Goal: Transaction & Acquisition: Purchase product/service

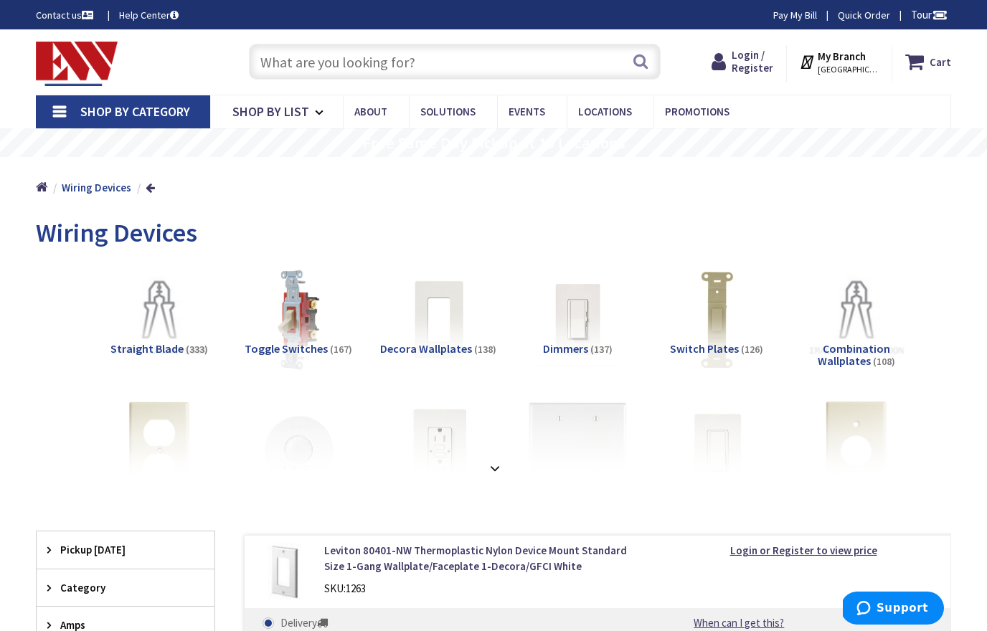
click at [141, 111] on span "Shop By Category" at bounding box center [135, 111] width 110 height 17
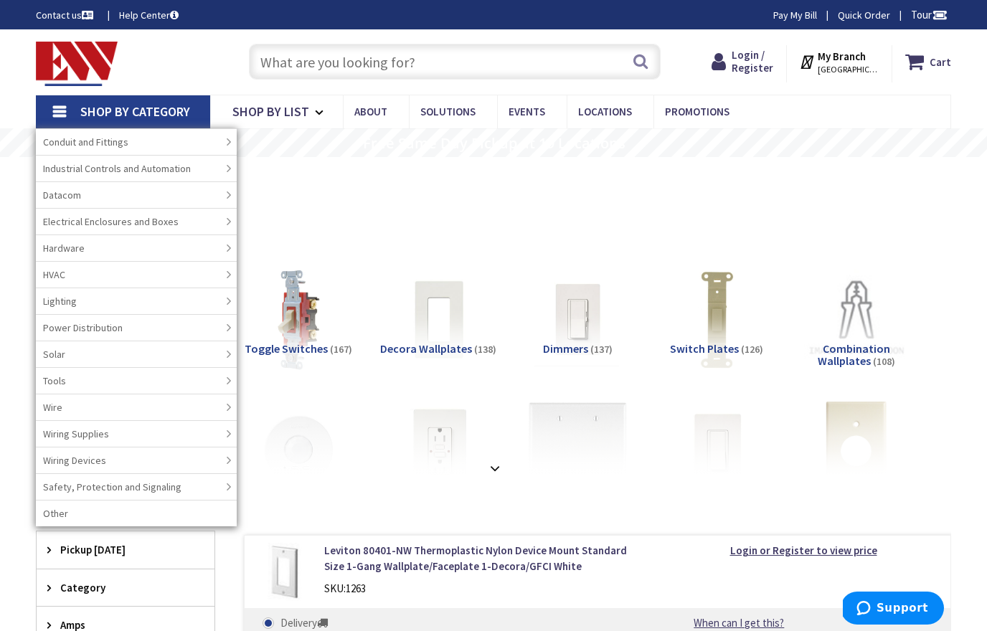
click at [532, 230] on div "Wiring Devices" at bounding box center [493, 235] width 915 height 54
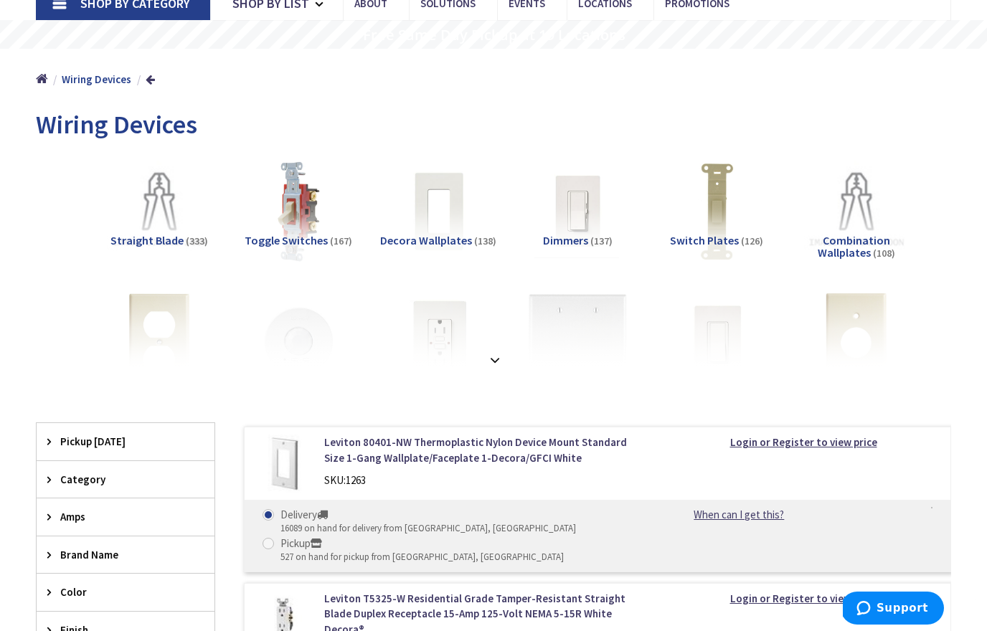
scroll to position [112, 0]
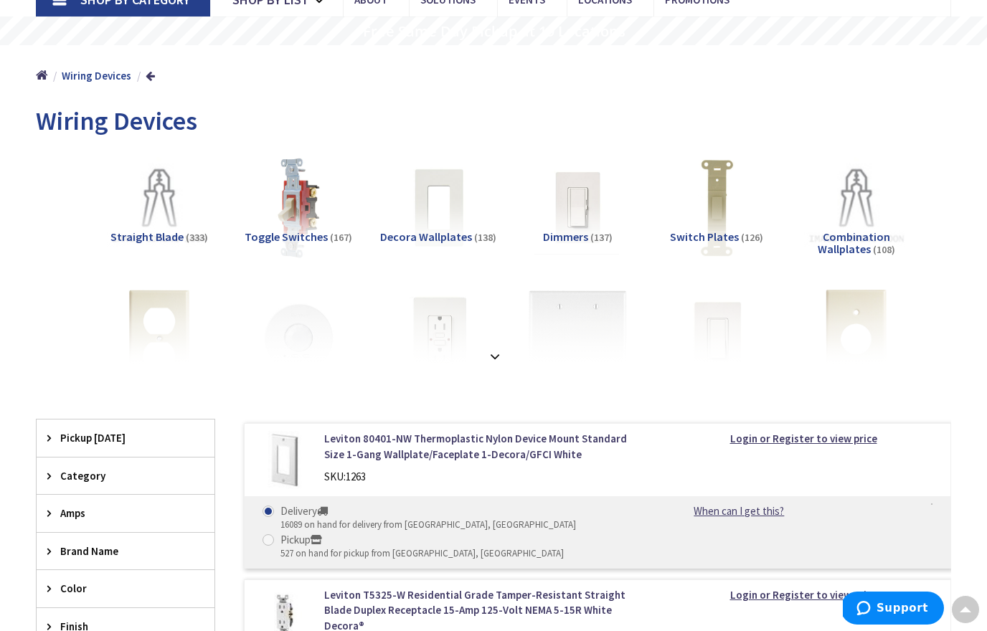
click at [69, 510] on span "Amps" at bounding box center [118, 513] width 117 height 15
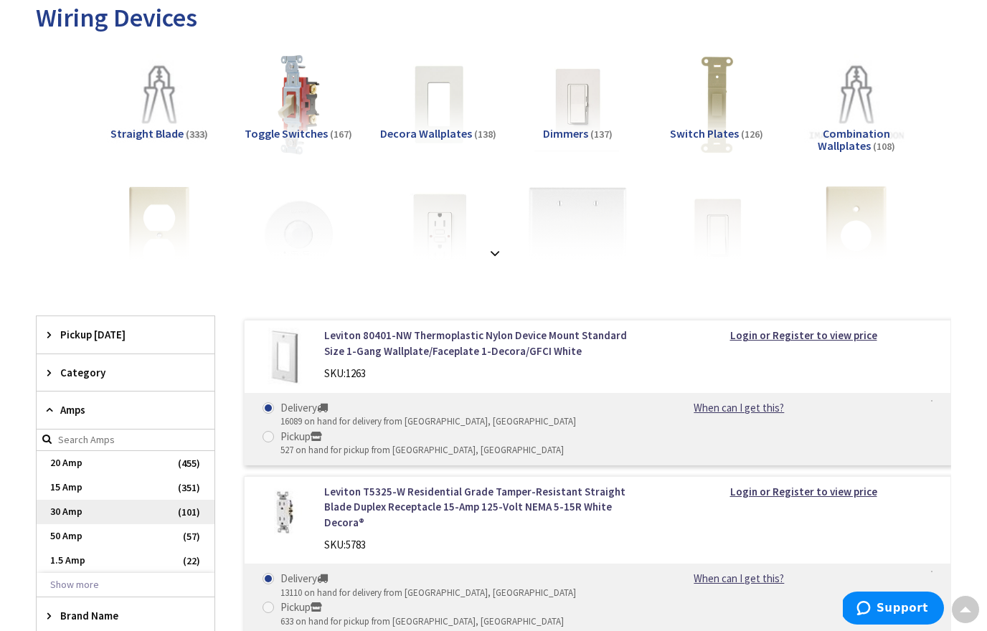
scroll to position [250, 0]
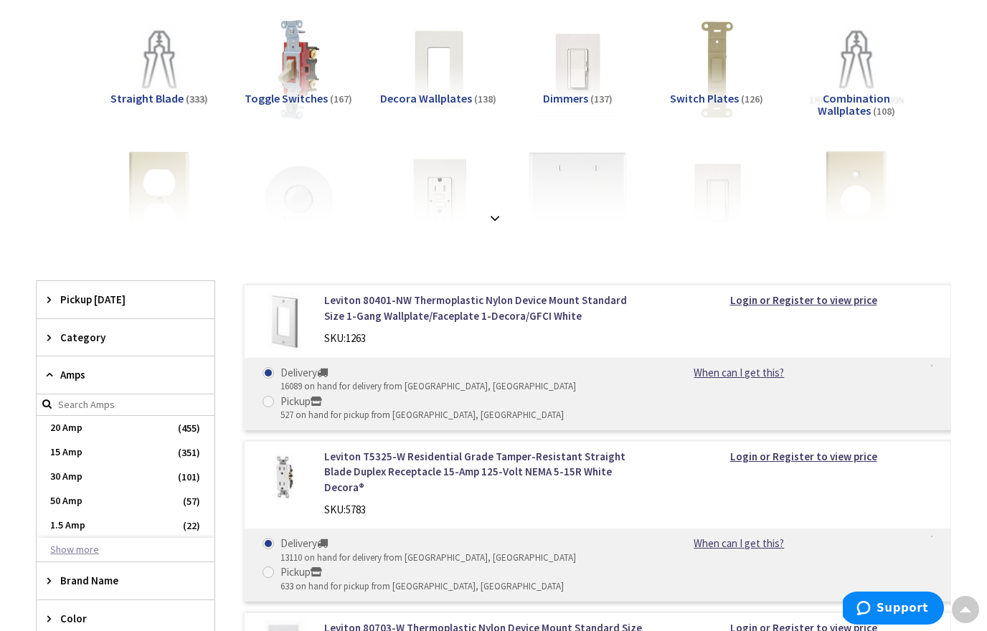
click at [83, 549] on button "Show more" at bounding box center [126, 550] width 178 height 24
click at [50, 399] on form at bounding box center [126, 406] width 178 height 22
click at [66, 405] on input "search" at bounding box center [126, 406] width 178 height 22
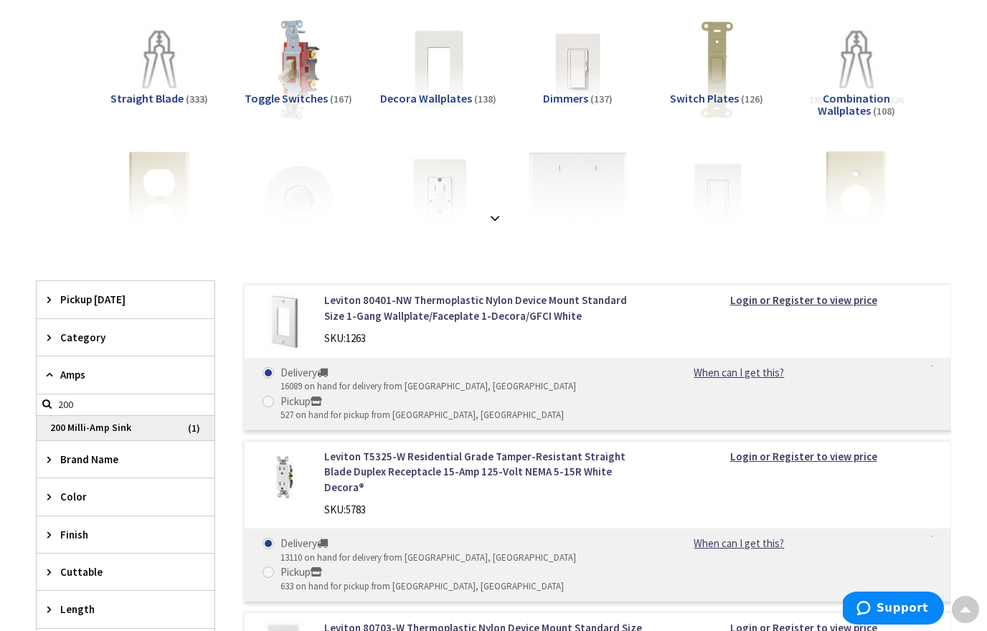
type input "200"
click at [92, 425] on span "200 Milli-Amp Sink" at bounding box center [126, 428] width 178 height 24
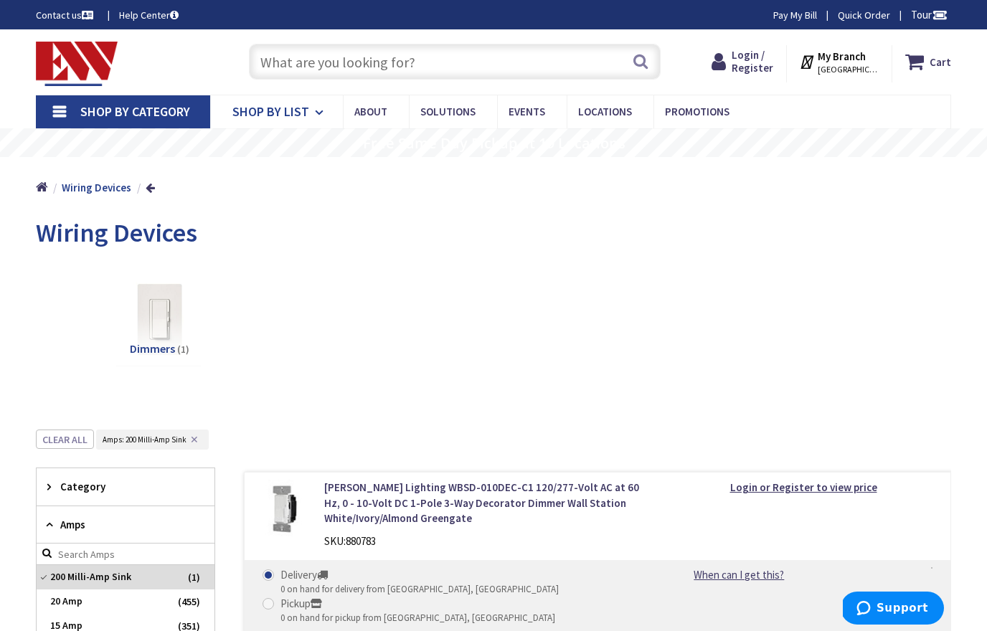
click at [320, 115] on icon at bounding box center [322, 113] width 14 height 32
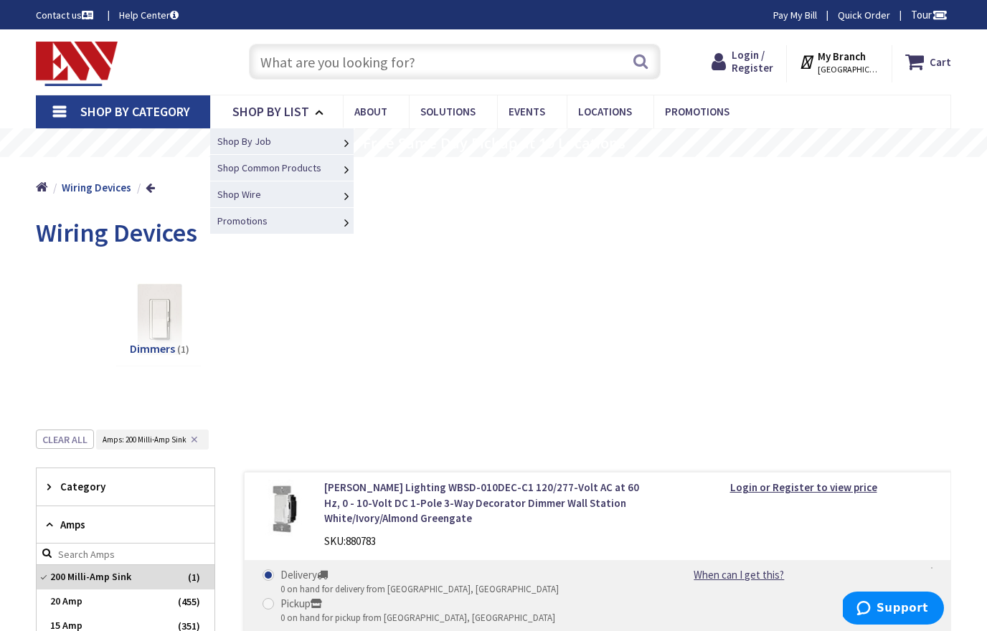
click at [0, 0] on span "Residential Service Entrance" at bounding box center [0, 0] width 0 height 0
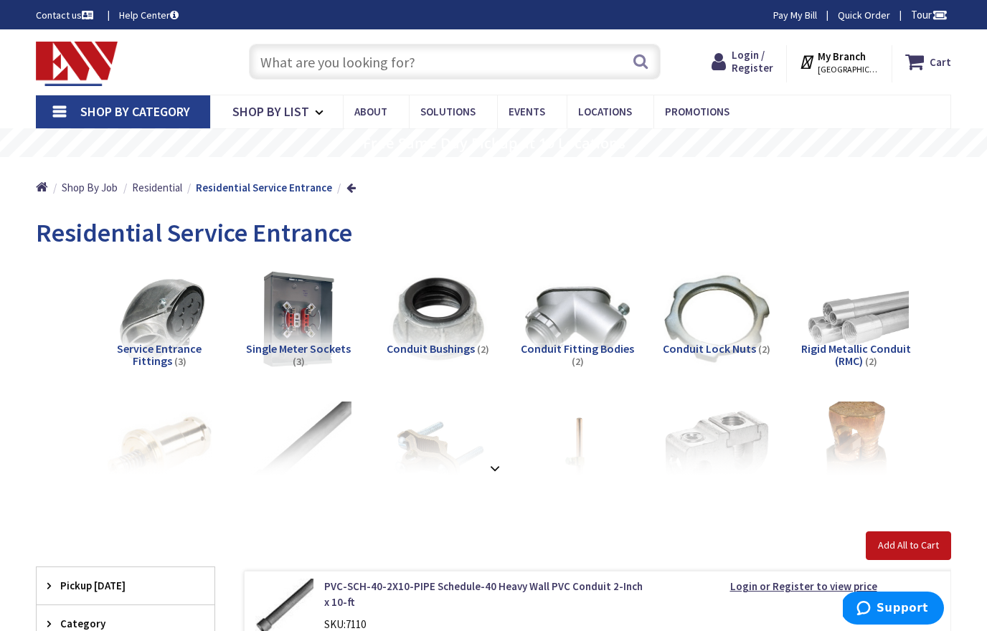
click at [151, 351] on span "Service Entrance Fittings" at bounding box center [159, 355] width 85 height 27
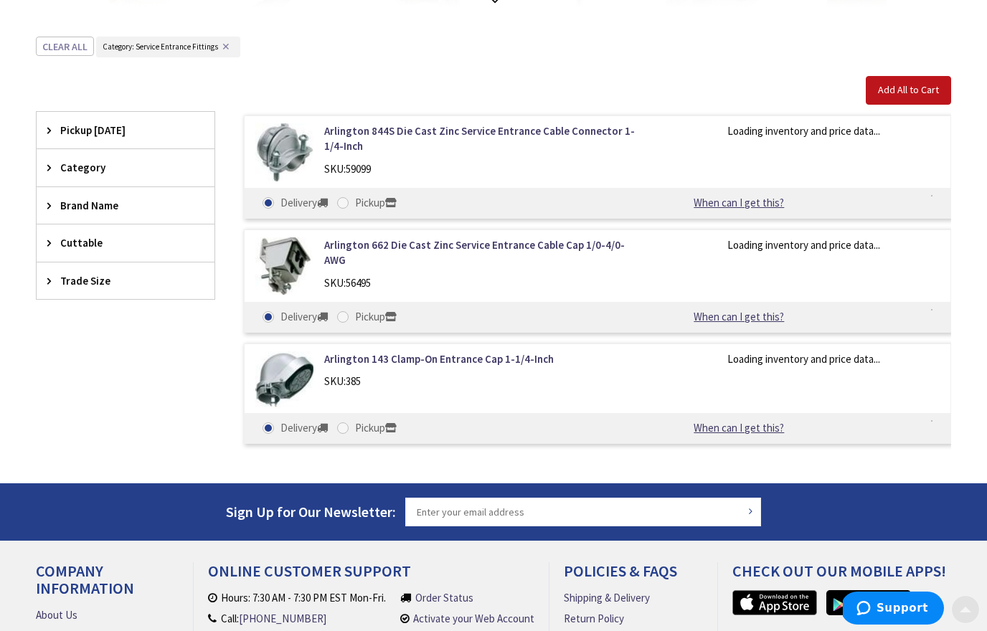
scroll to position [503, 0]
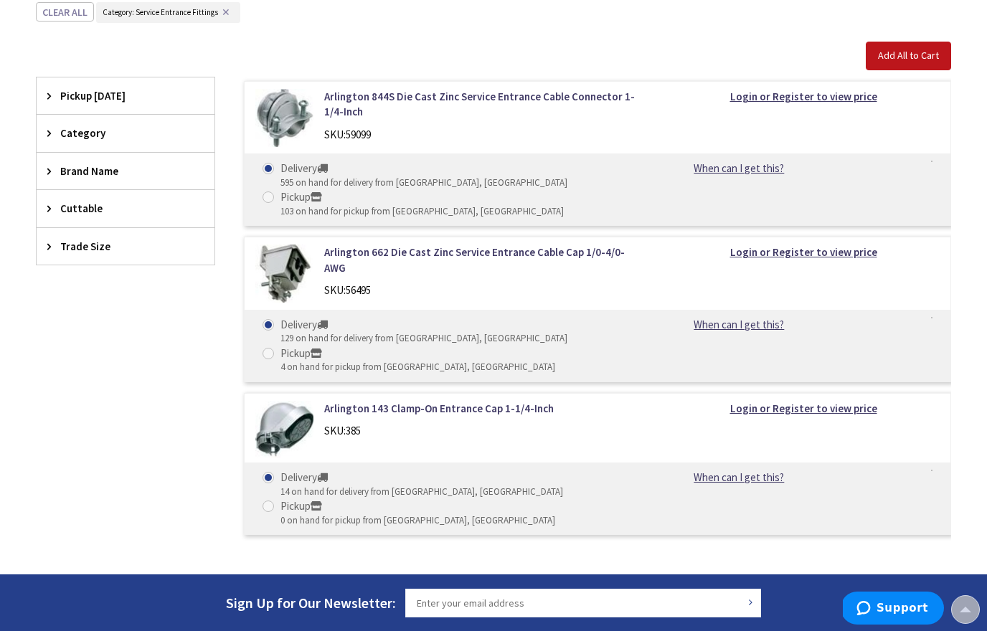
click at [286, 106] on img at bounding box center [284, 118] width 58 height 58
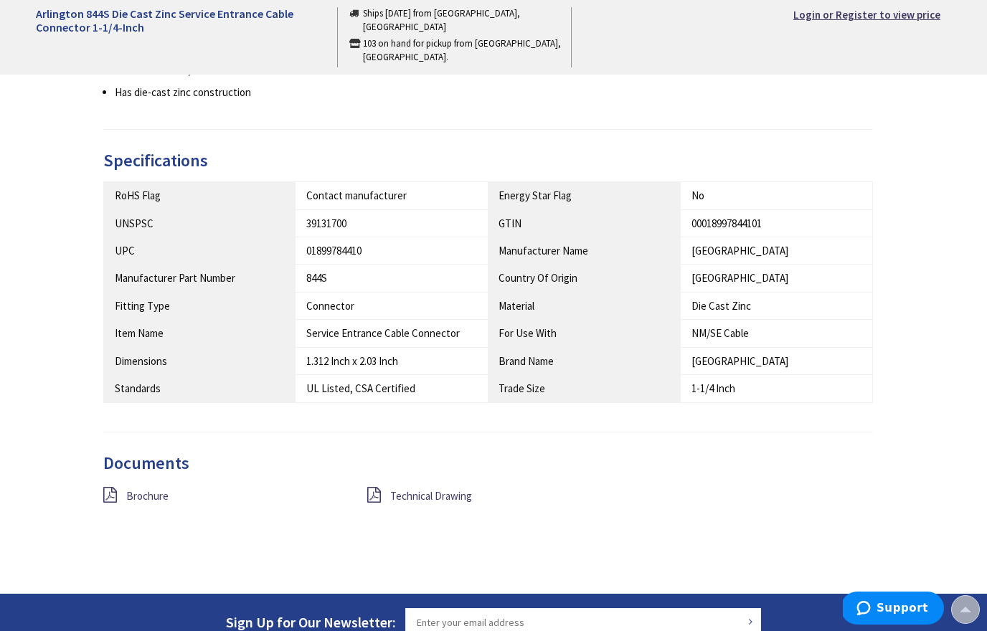
scroll to position [662, 0]
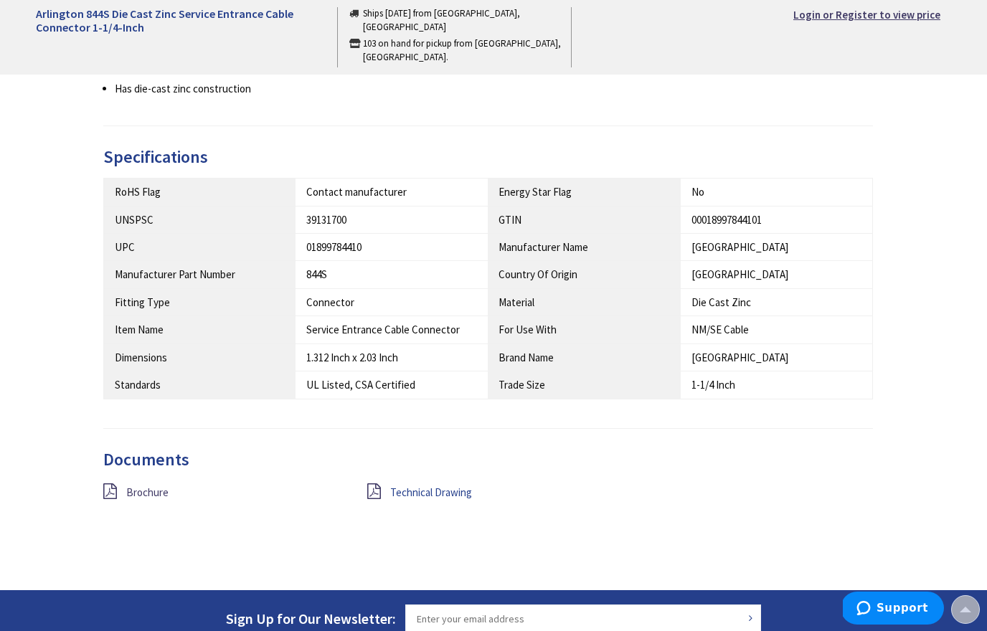
click at [402, 486] on span "Technical Drawing" at bounding box center [431, 493] width 82 height 14
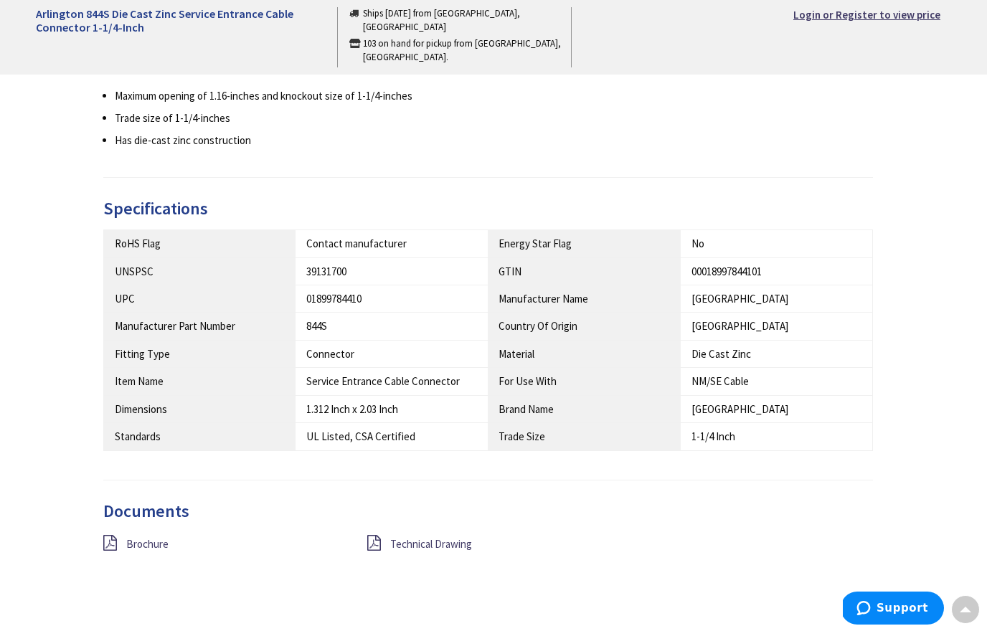
scroll to position [618, 0]
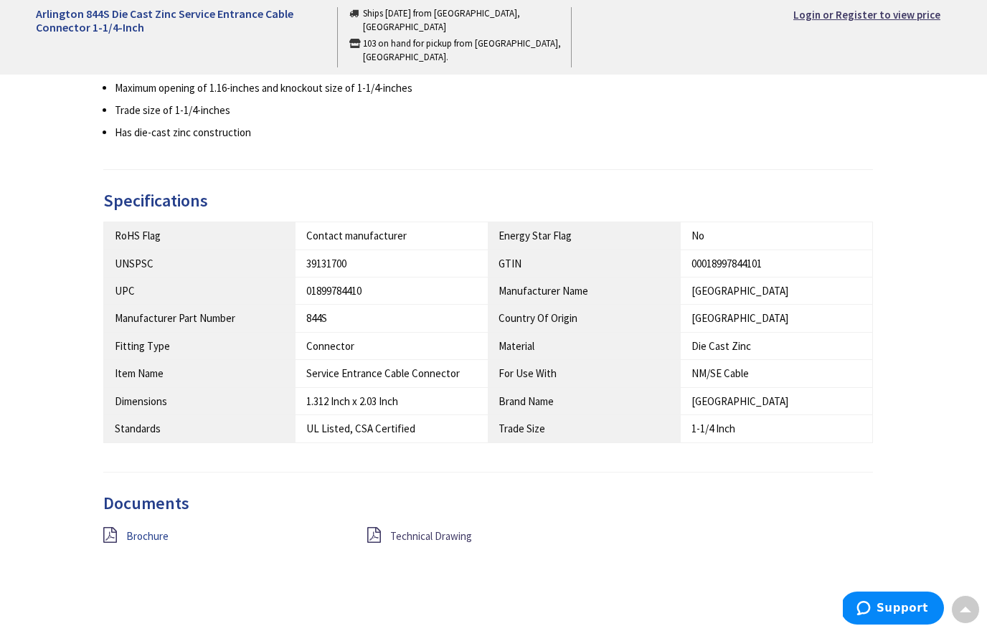
click at [156, 532] on span "Brochure" at bounding box center [147, 536] width 42 height 14
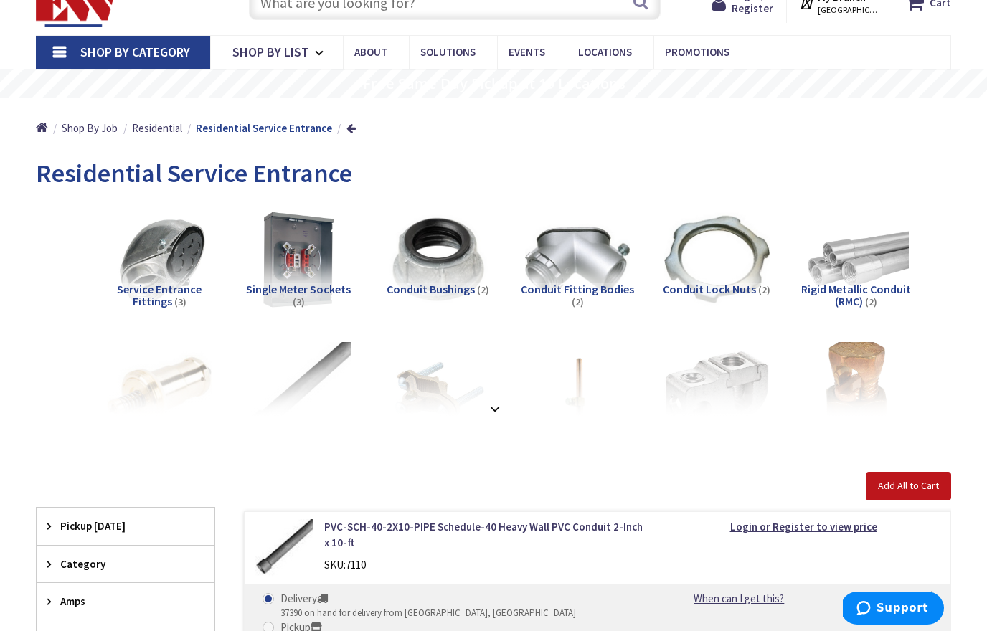
click at [179, 291] on span "Service Entrance Fittings" at bounding box center [159, 295] width 85 height 27
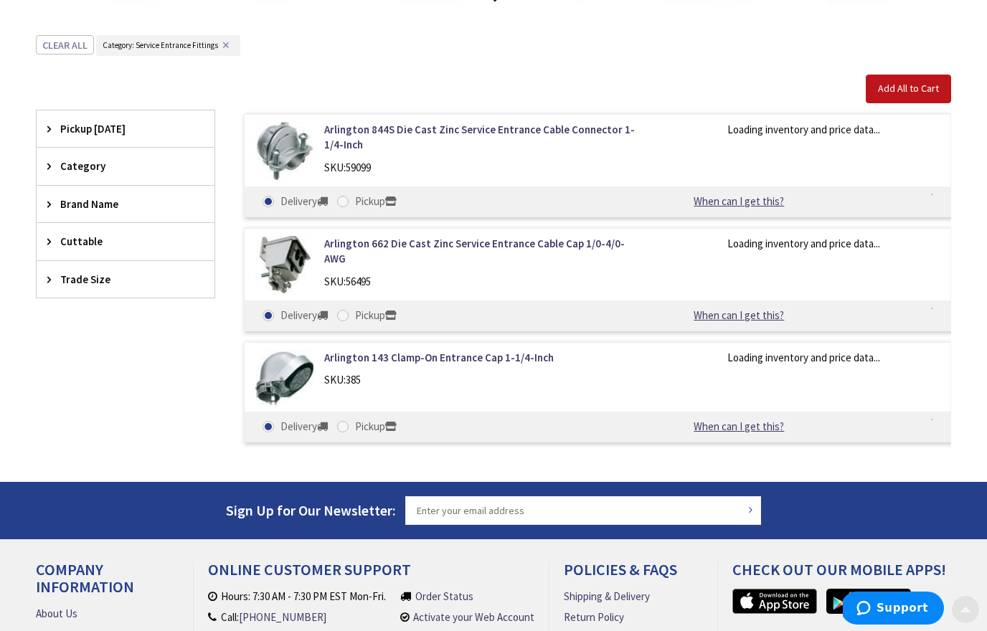
scroll to position [503, 0]
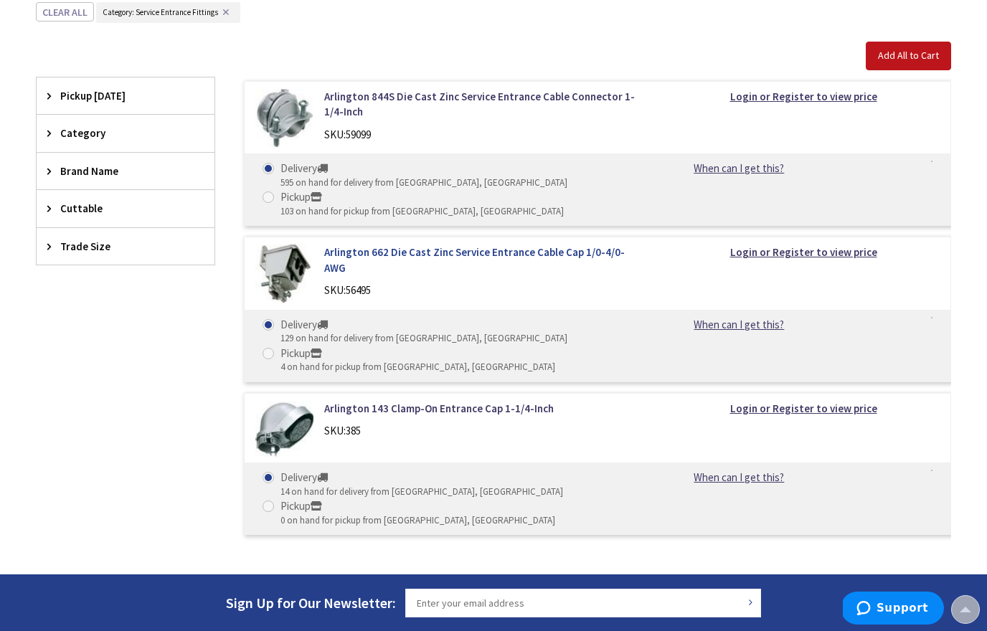
click at [504, 248] on link "Arlington 662 Die Cast Zinc Service Entrance Cable Cap 1/0-4/0-AWG" at bounding box center [484, 260] width 321 height 31
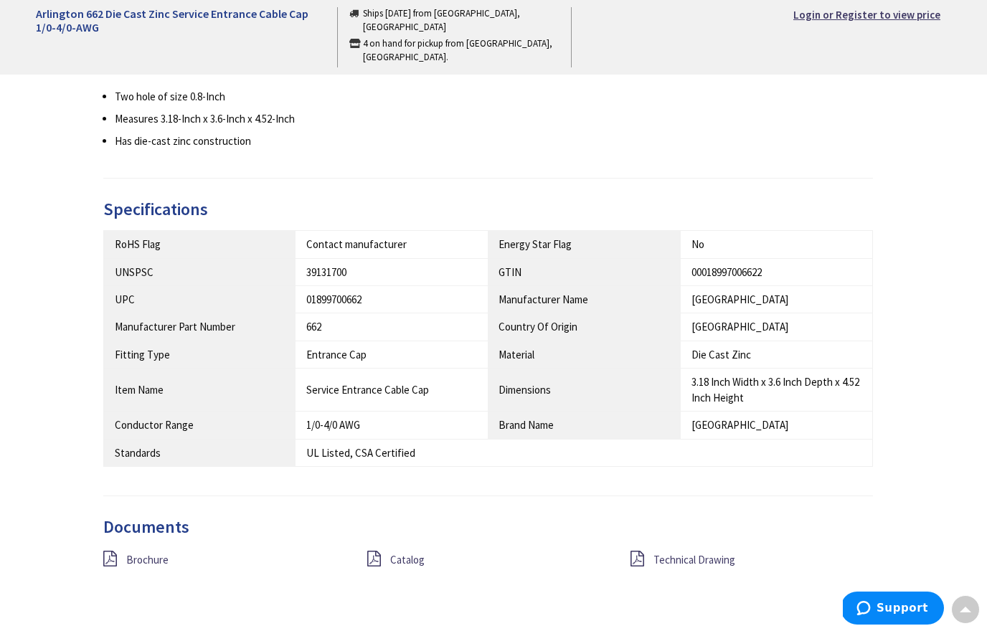
scroll to position [613, 0]
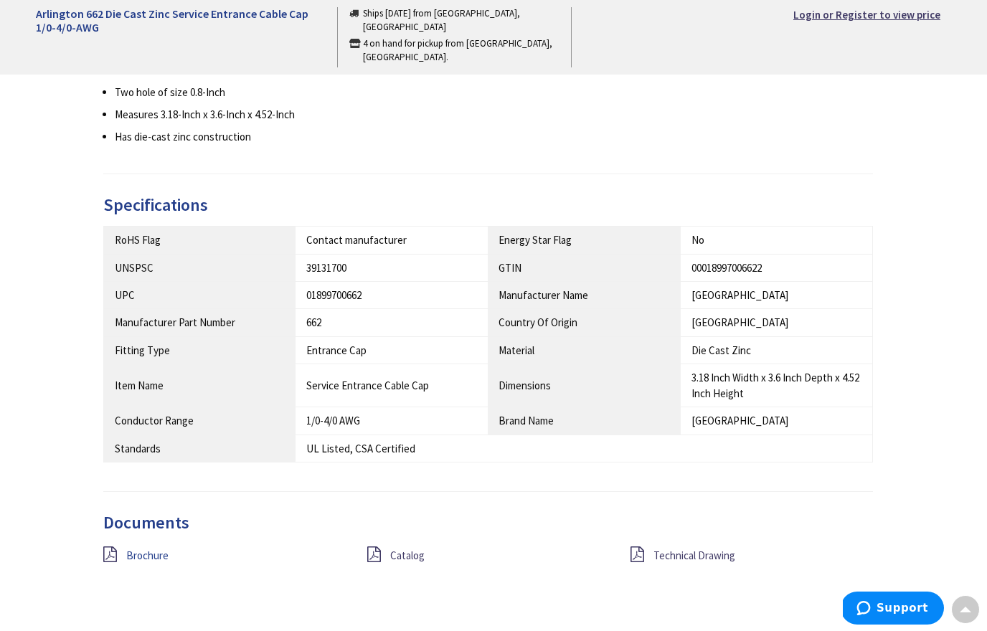
click at [149, 551] on span "Brochure" at bounding box center [147, 556] width 42 height 14
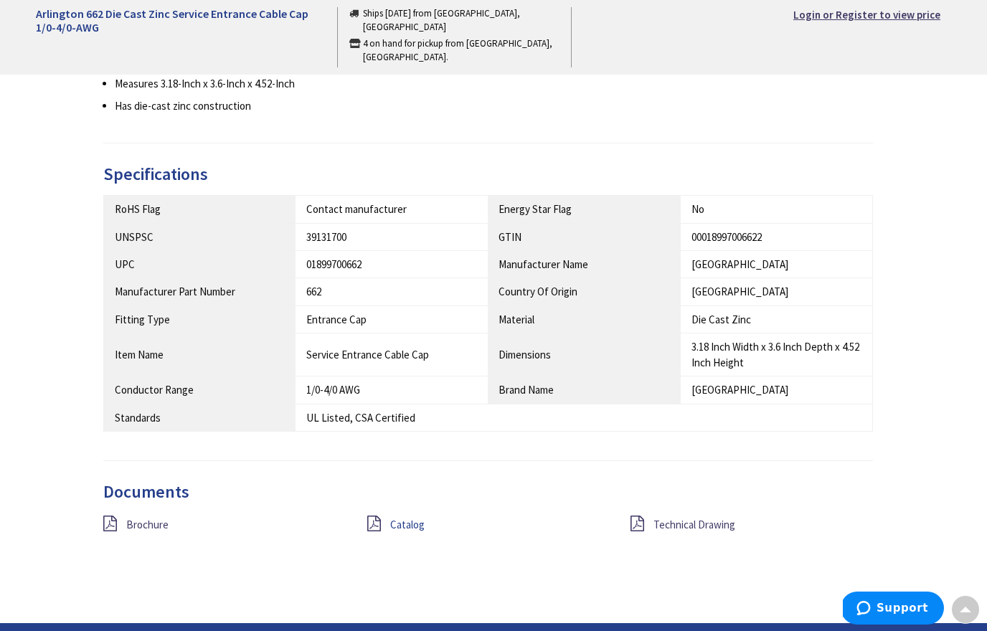
click at [413, 522] on span "Catalog" at bounding box center [407, 525] width 34 height 14
click at [706, 521] on span "Technical Drawing" at bounding box center [695, 525] width 82 height 14
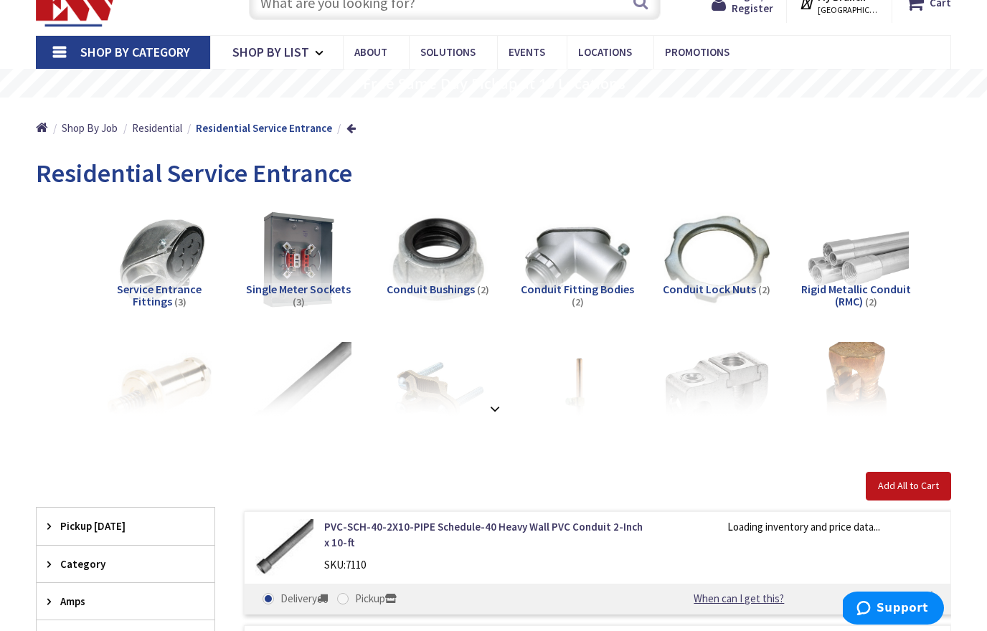
click at [331, 291] on span "Single Meter Sockets" at bounding box center [298, 289] width 105 height 14
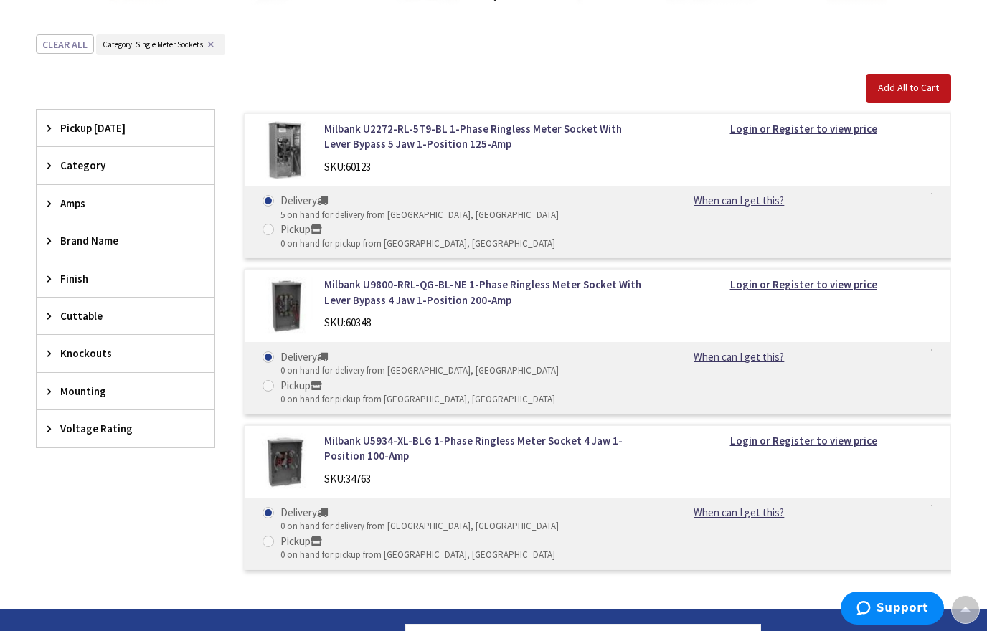
scroll to position [433, 0]
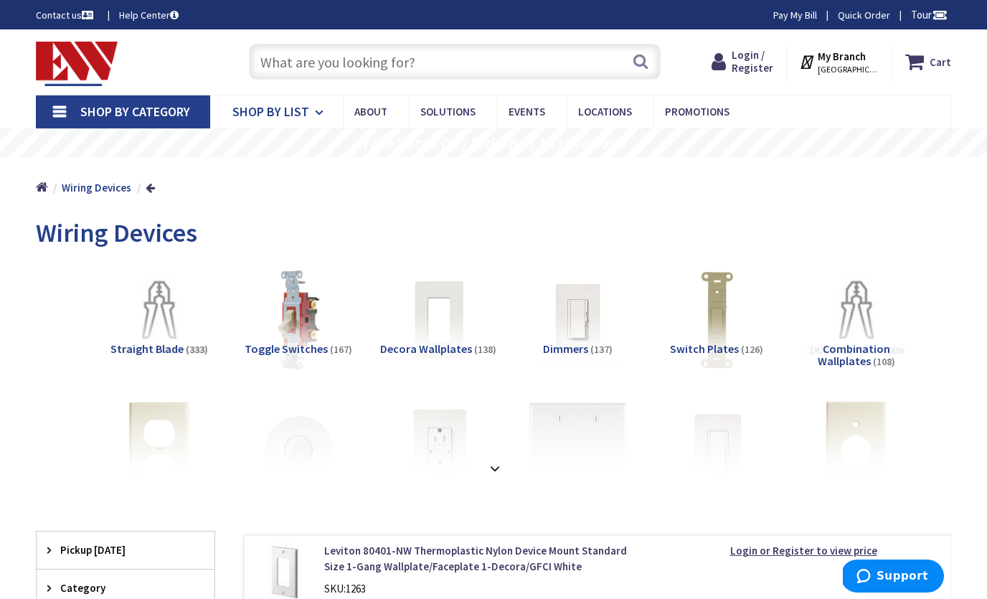
click at [320, 118] on icon at bounding box center [322, 113] width 14 height 32
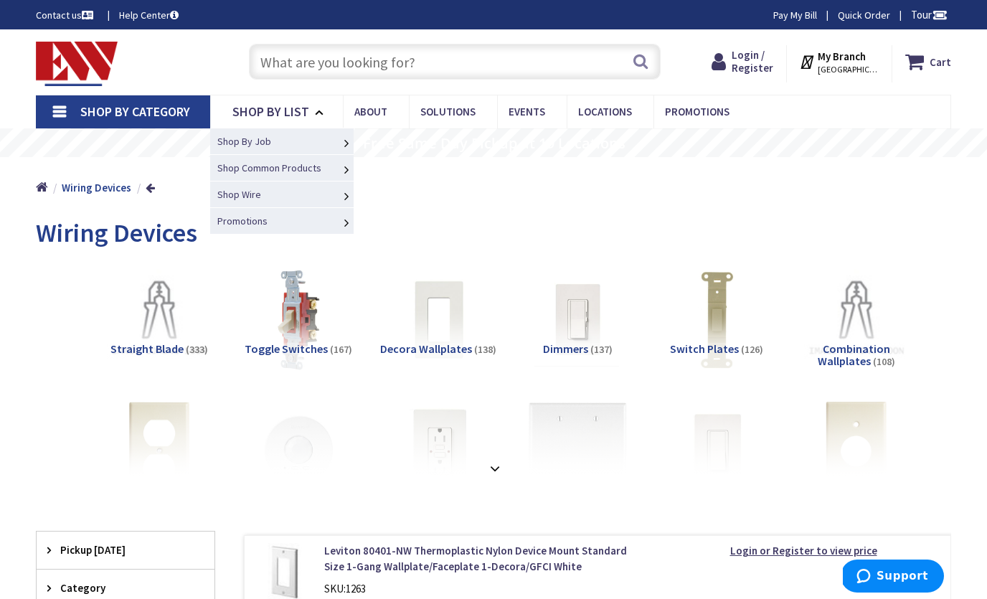
click at [0, 0] on span "Residential Service Entrance" at bounding box center [0, 0] width 0 height 0
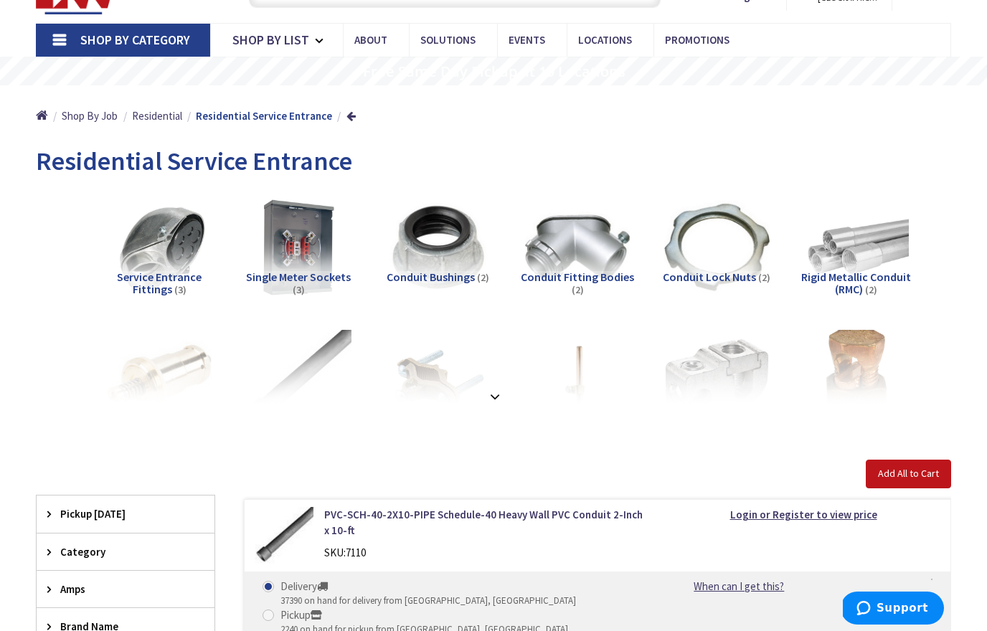
scroll to position [73, 0]
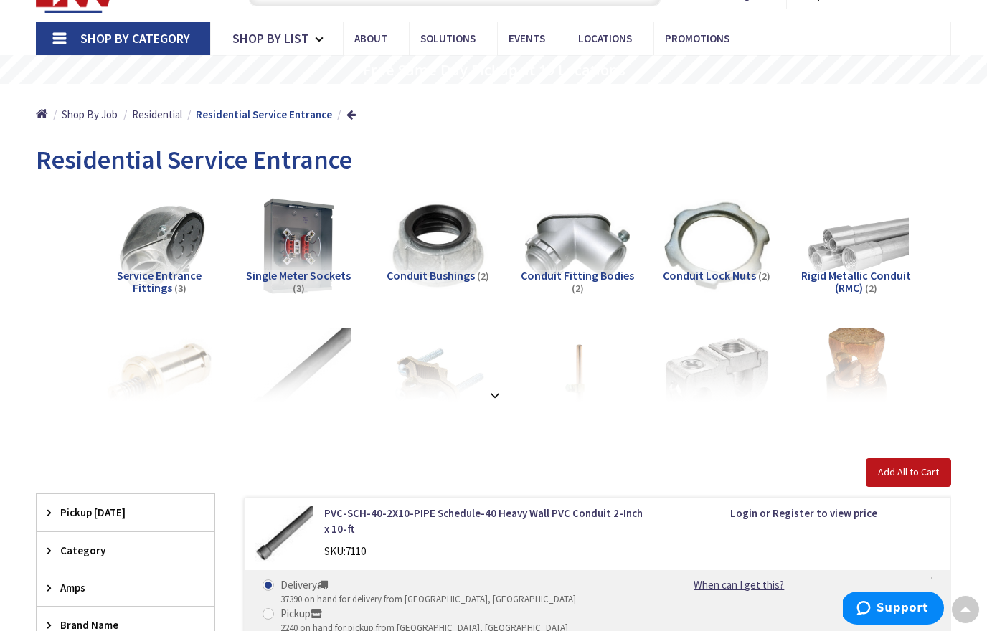
click at [497, 387] on strong at bounding box center [494, 395] width 17 height 16
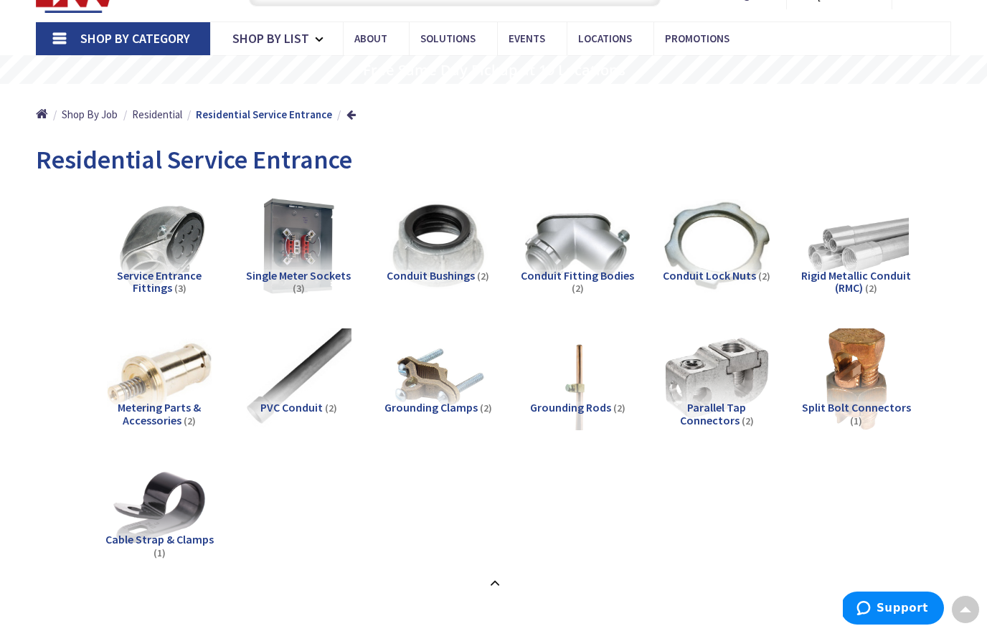
click at [582, 400] on span "Grounding Rods" at bounding box center [570, 407] width 81 height 14
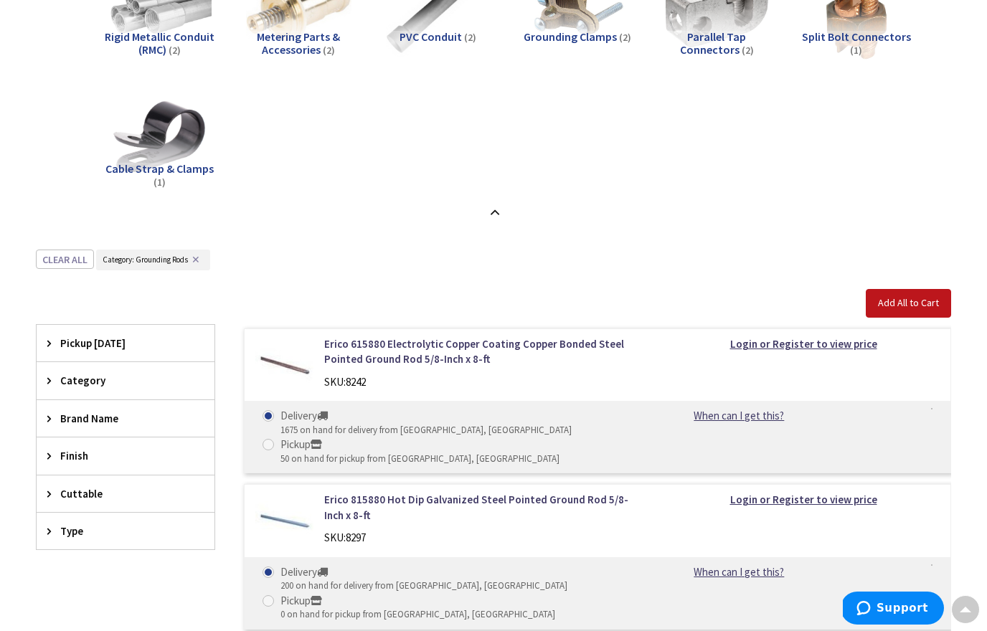
scroll to position [403, 0]
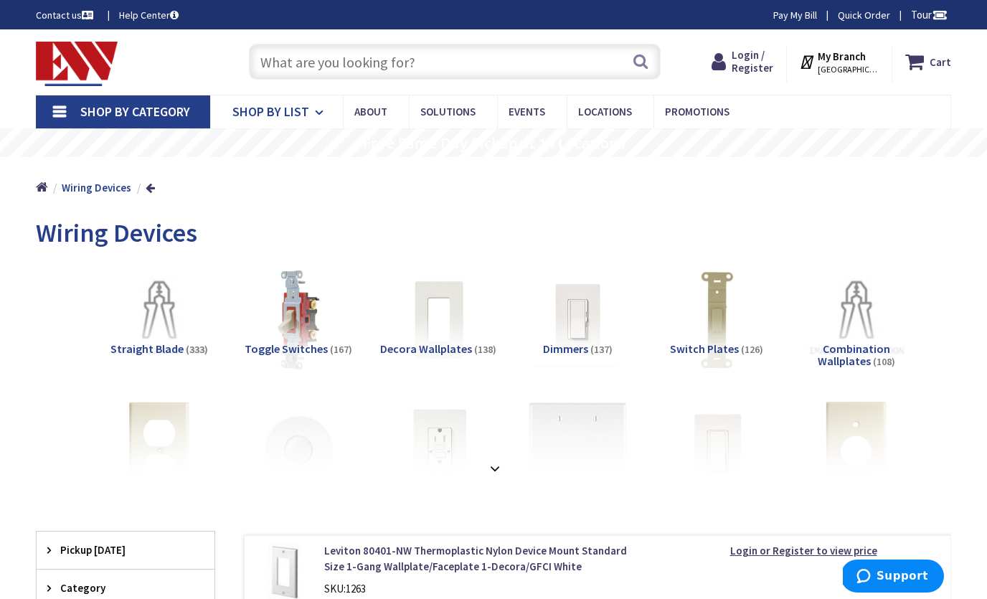
click at [315, 114] on icon at bounding box center [322, 113] width 14 height 32
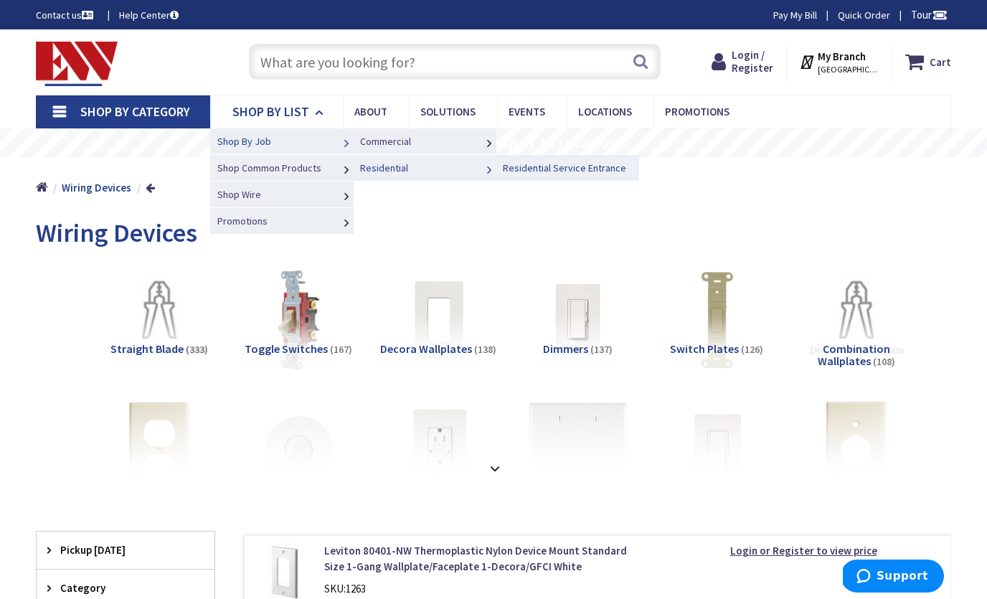
click at [532, 168] on span "Residential Service Entrance" at bounding box center [564, 167] width 123 height 13
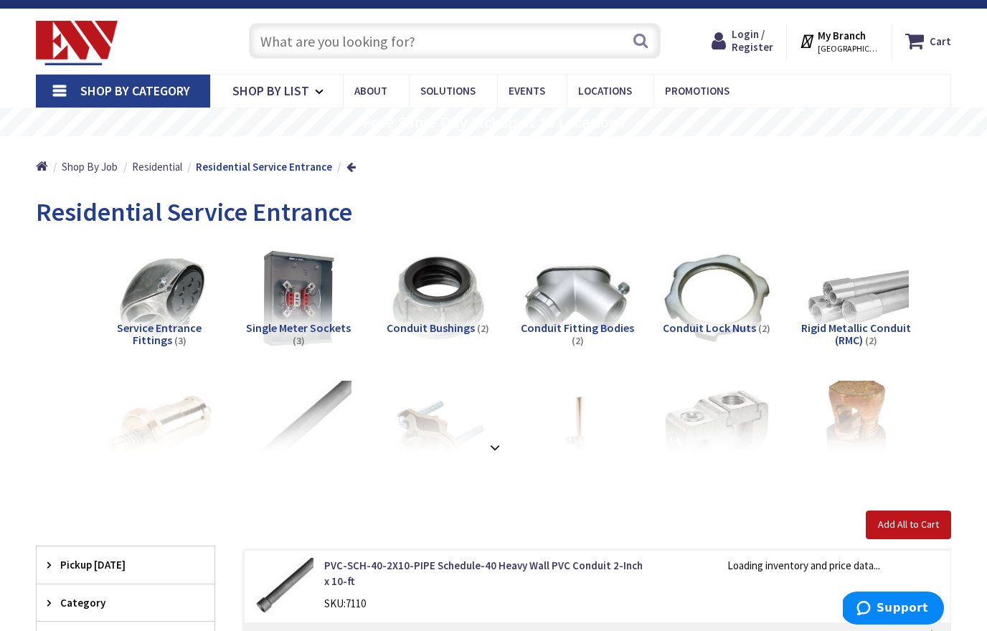
scroll to position [55, 0]
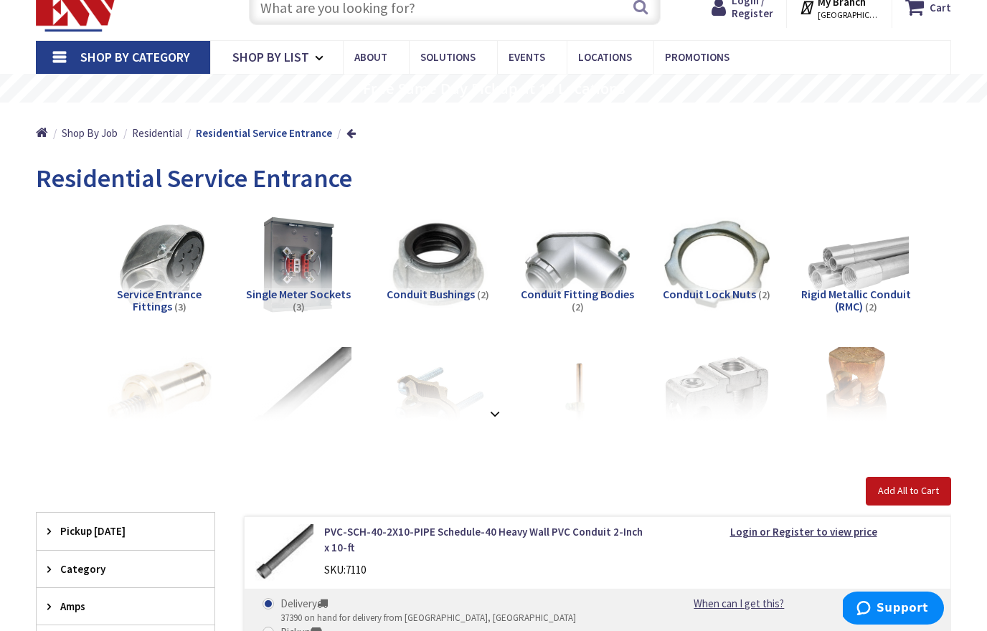
click at [494, 408] on strong at bounding box center [494, 414] width 17 height 16
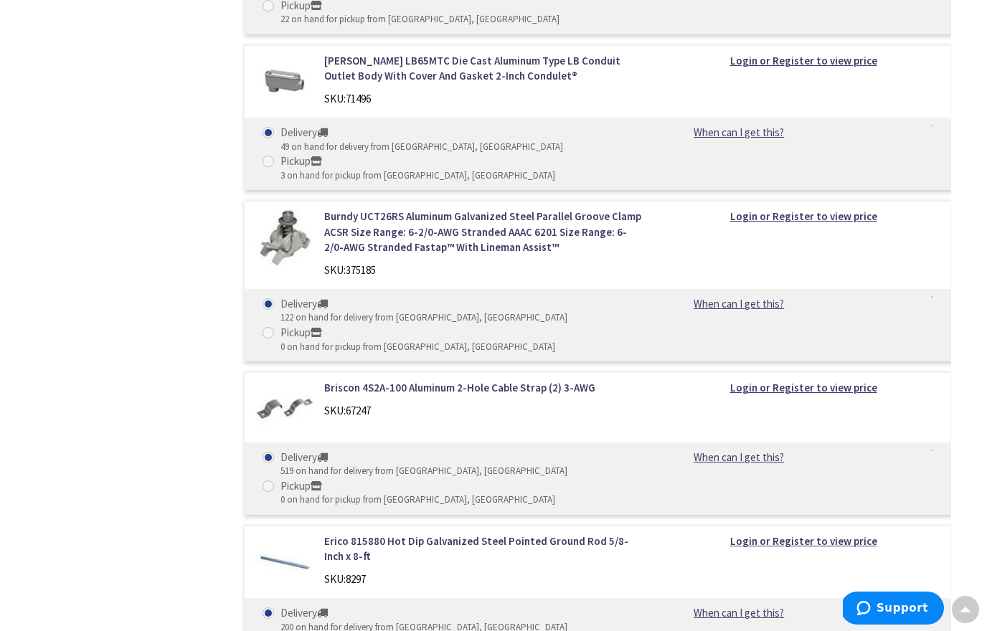
scroll to position [3031, 0]
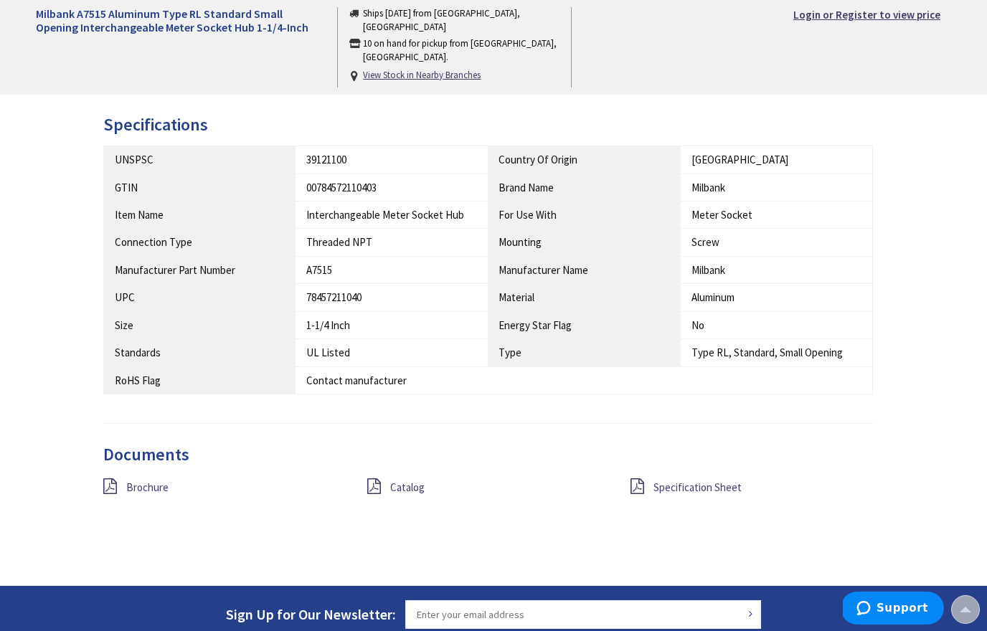
scroll to position [698, 0]
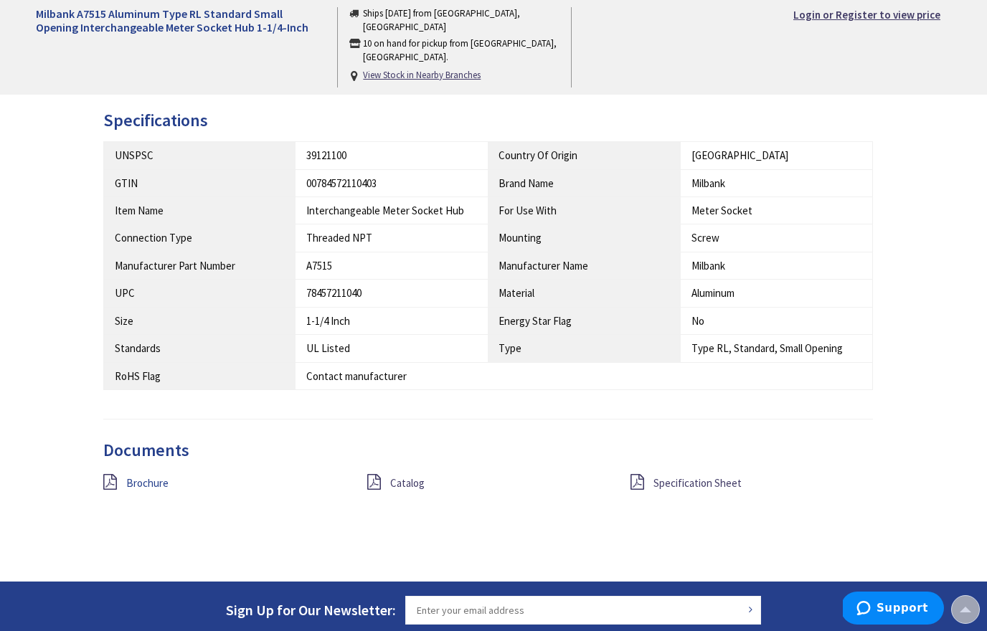
click at [153, 481] on span "Brochure" at bounding box center [147, 483] width 42 height 14
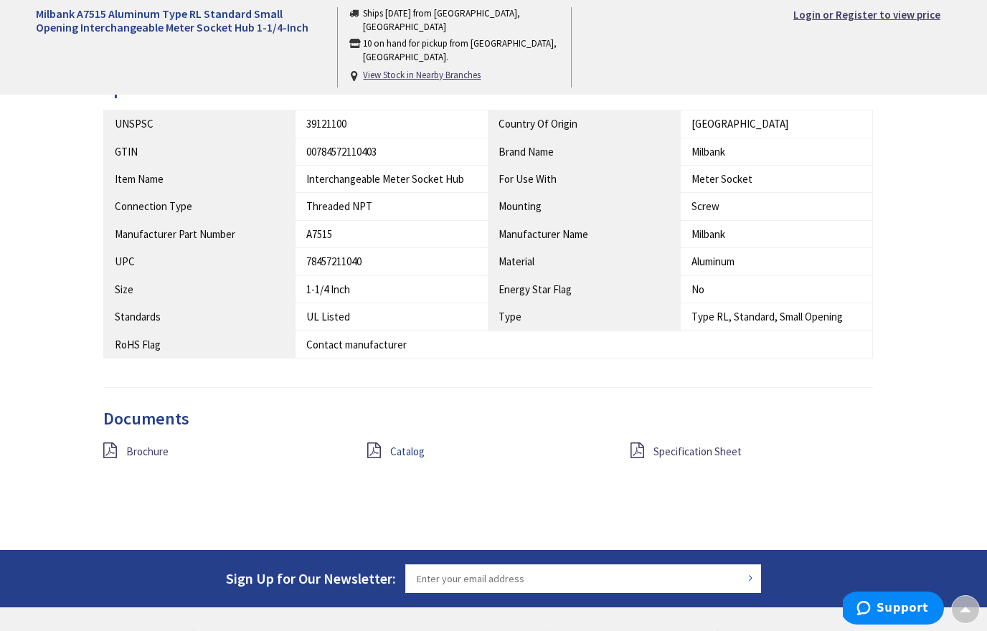
click at [406, 445] on span "Catalog" at bounding box center [407, 452] width 34 height 14
click at [697, 446] on span "Specification Sheet" at bounding box center [698, 452] width 88 height 14
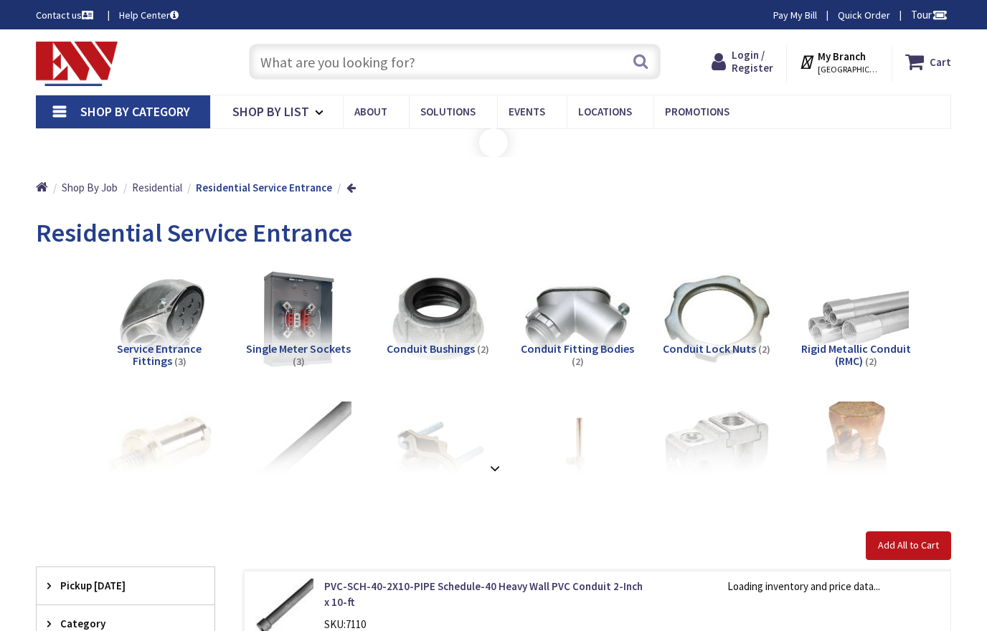
scroll to position [860, 0]
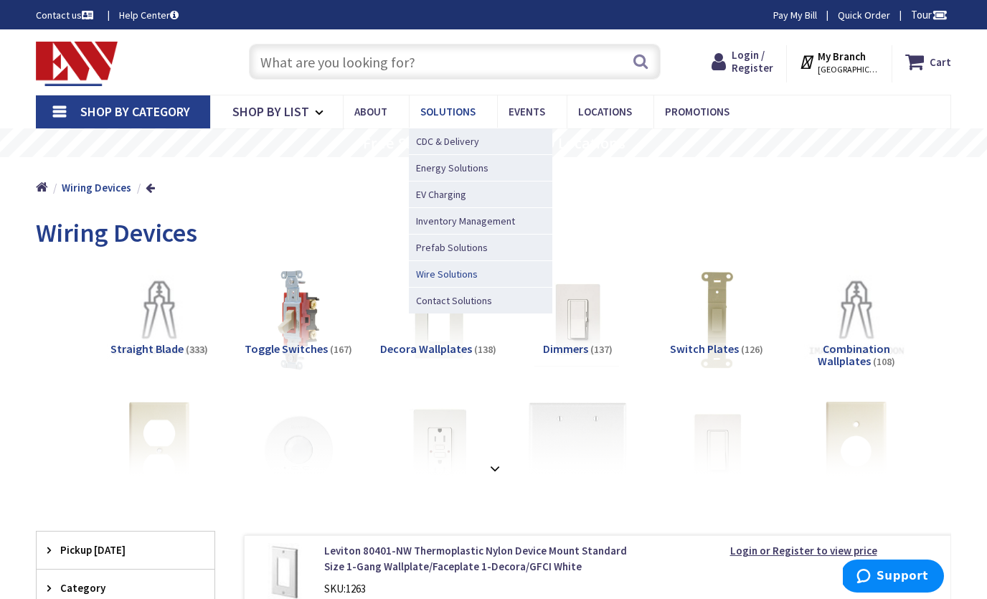
click at [458, 274] on span "Wire Solutions" at bounding box center [447, 274] width 62 height 14
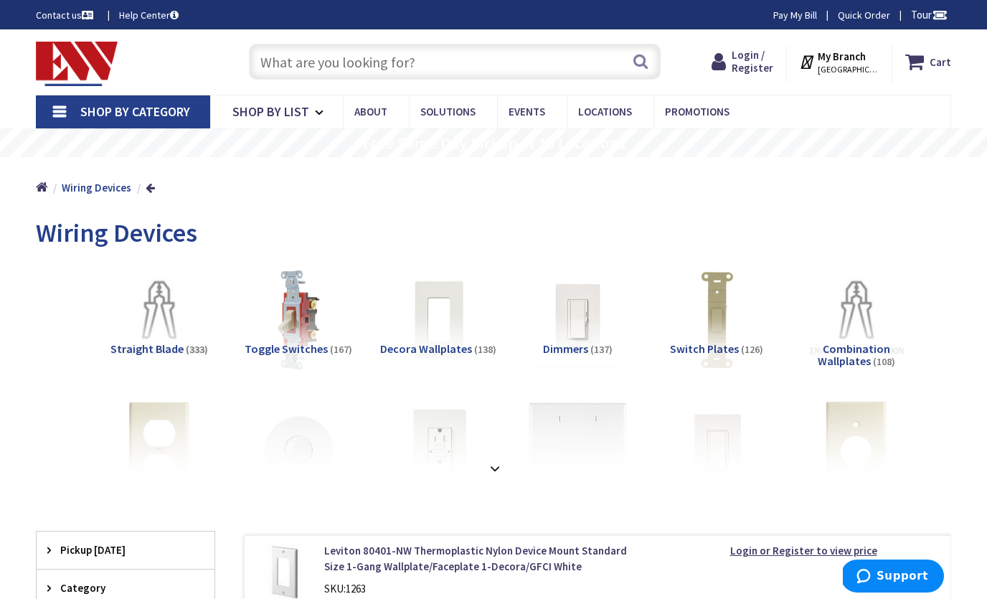
click at [238, 316] on li "Toggle Switches (167)" at bounding box center [298, 327] width 139 height 118
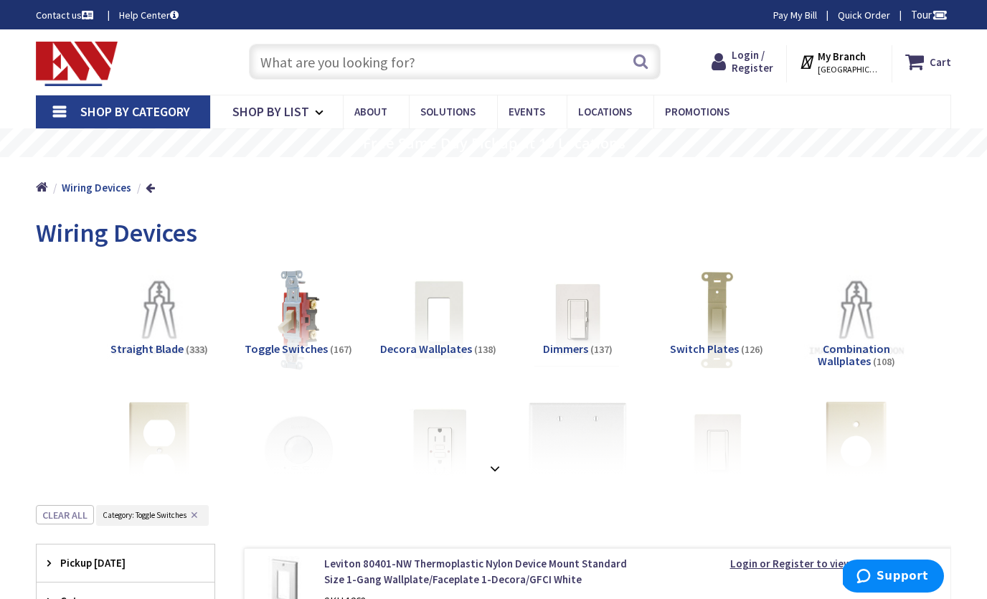
click at [146, 108] on span "Shop By Category" at bounding box center [135, 111] width 110 height 17
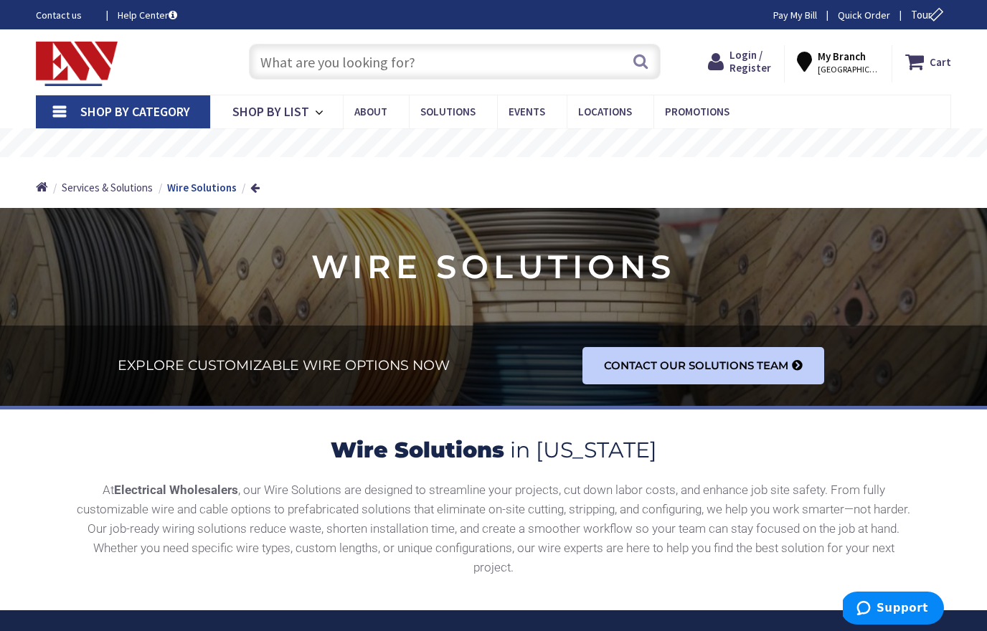
click at [138, 116] on span "Shop By Category" at bounding box center [135, 111] width 110 height 17
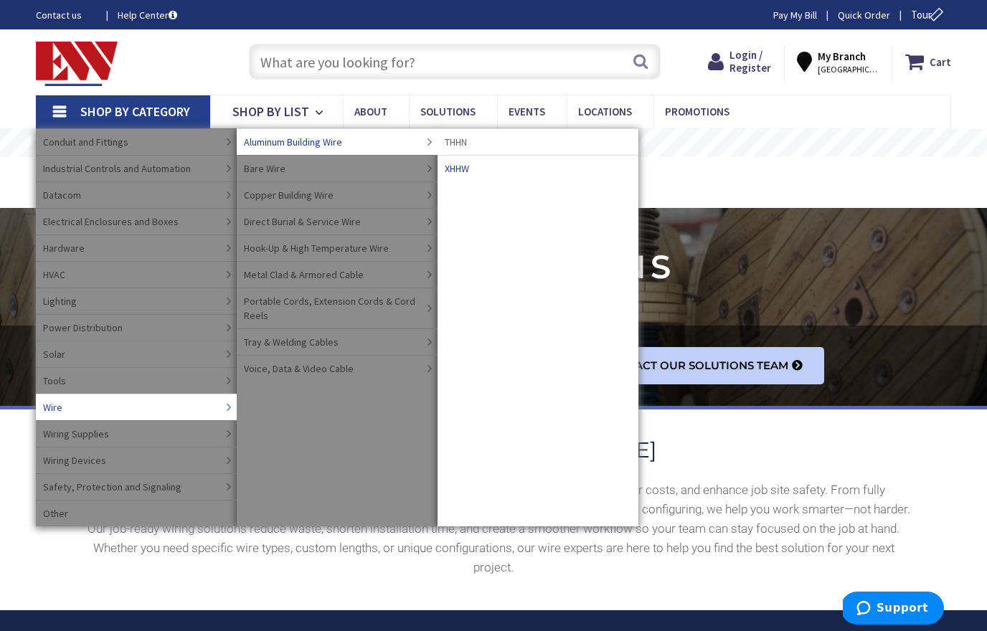
click at [462, 171] on span "XHHW" at bounding box center [457, 168] width 24 height 14
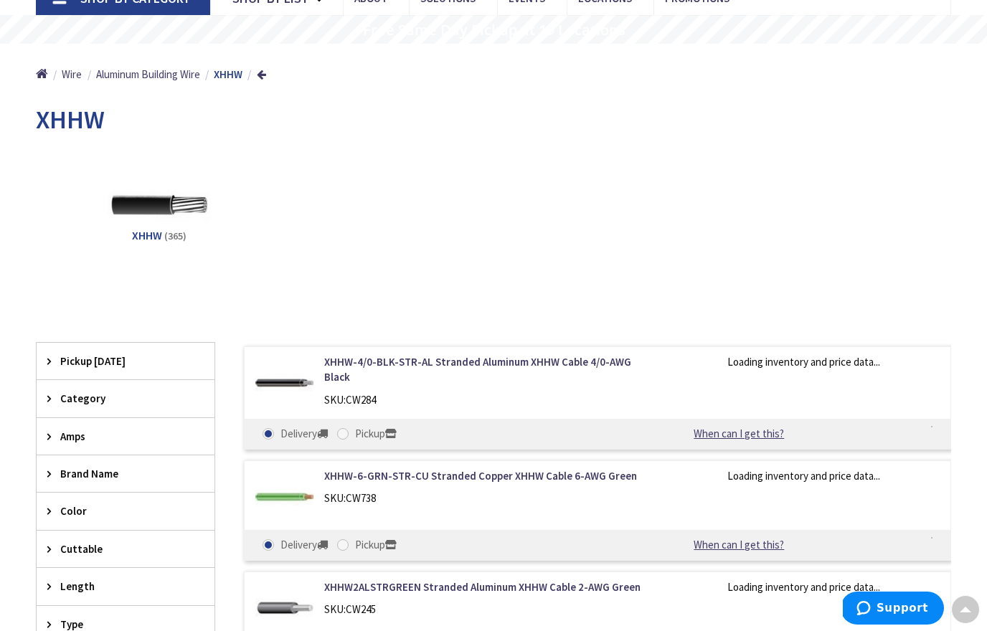
scroll to position [114, 0]
click at [85, 397] on span "Category" at bounding box center [118, 397] width 117 height 15
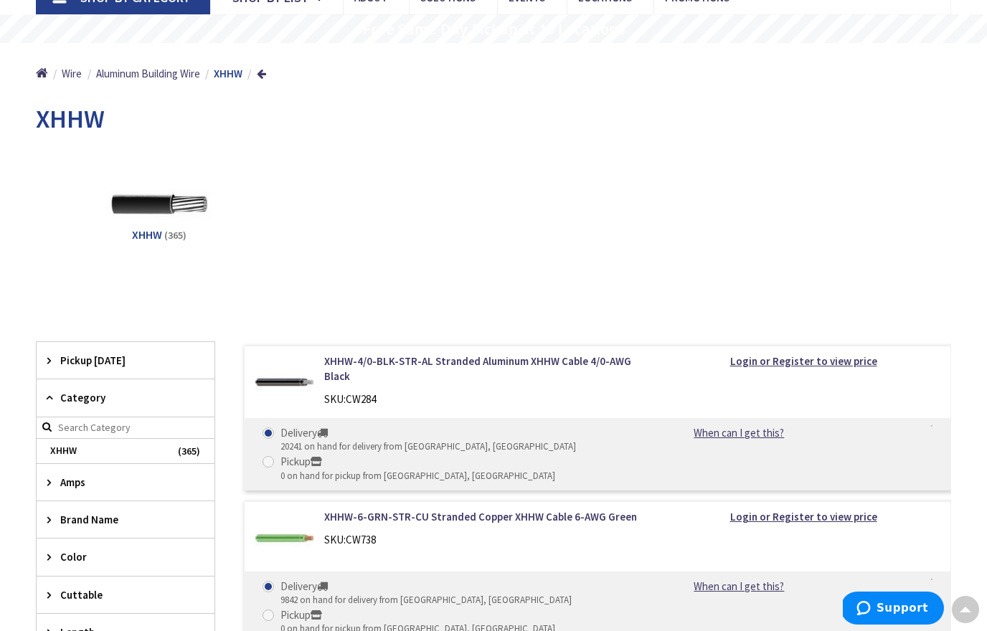
click at [81, 362] on span "Pickup Today" at bounding box center [118, 360] width 117 height 15
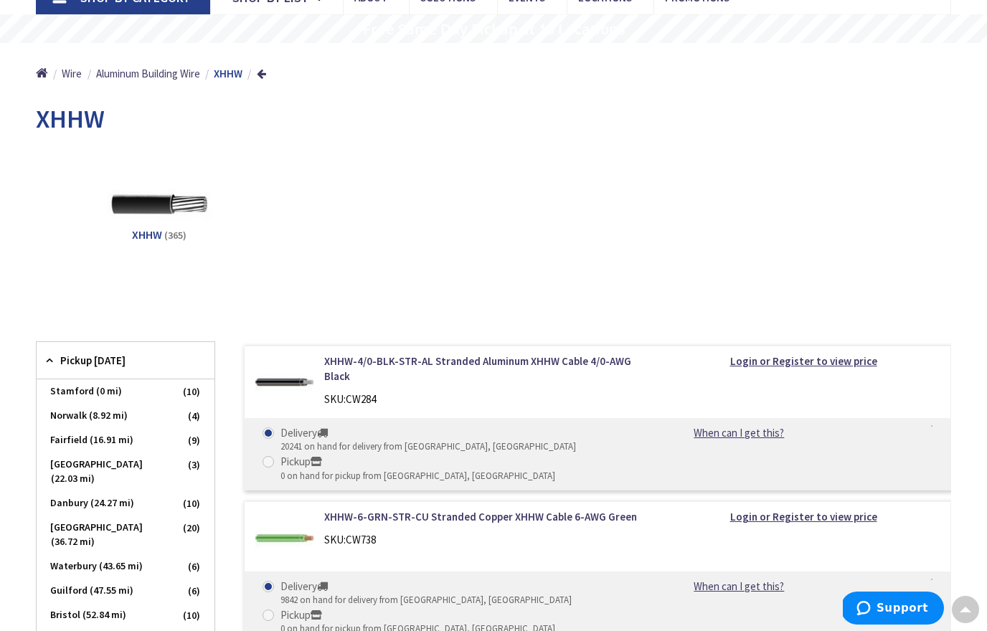
click at [81, 362] on span "Pickup Today" at bounding box center [118, 360] width 117 height 15
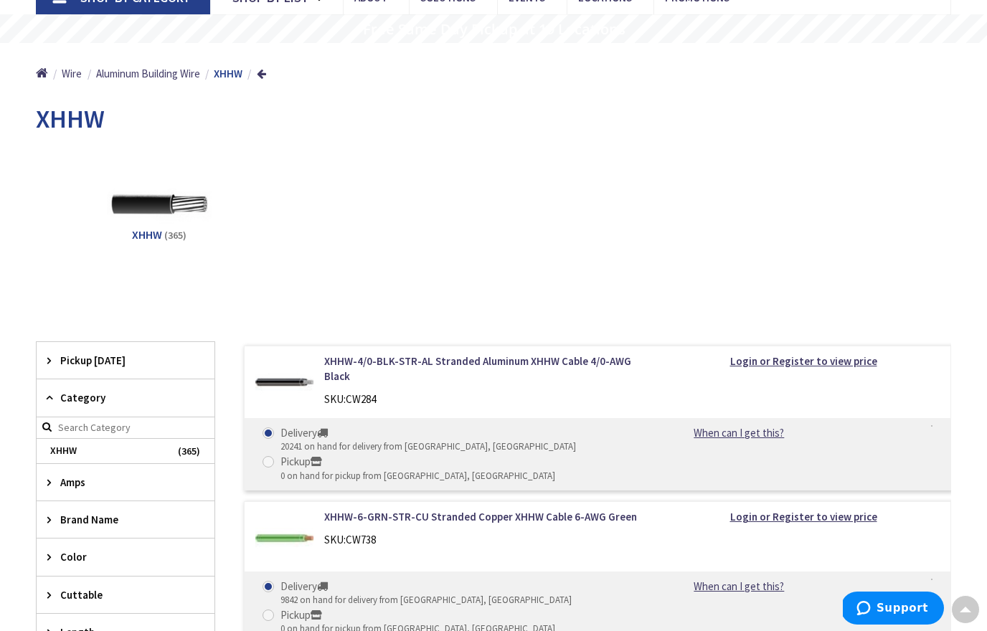
click at [81, 362] on span "Pickup Today" at bounding box center [118, 360] width 117 height 15
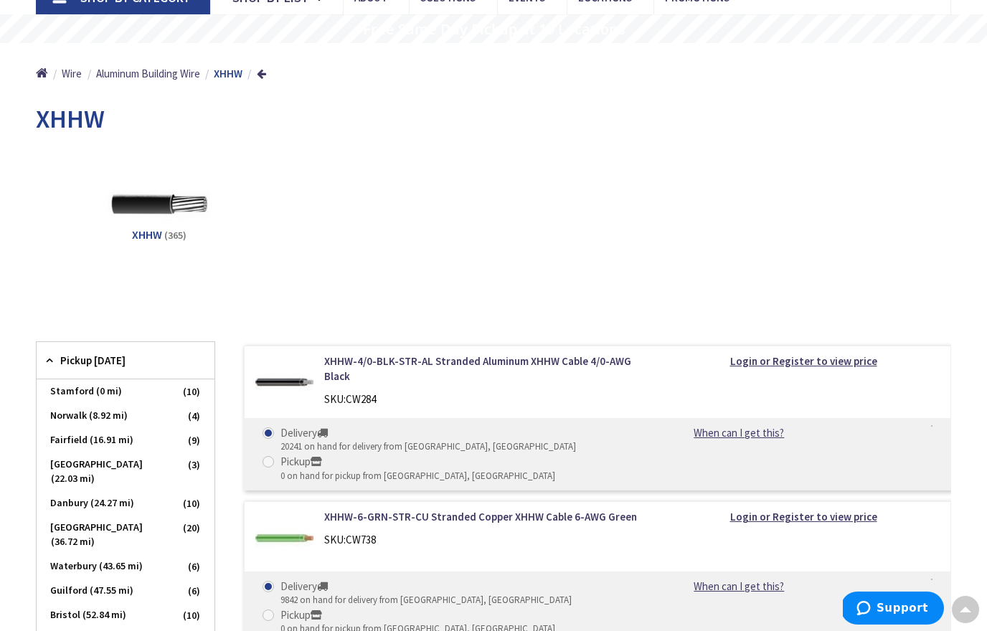
click at [81, 362] on span "Pickup Today" at bounding box center [118, 360] width 117 height 15
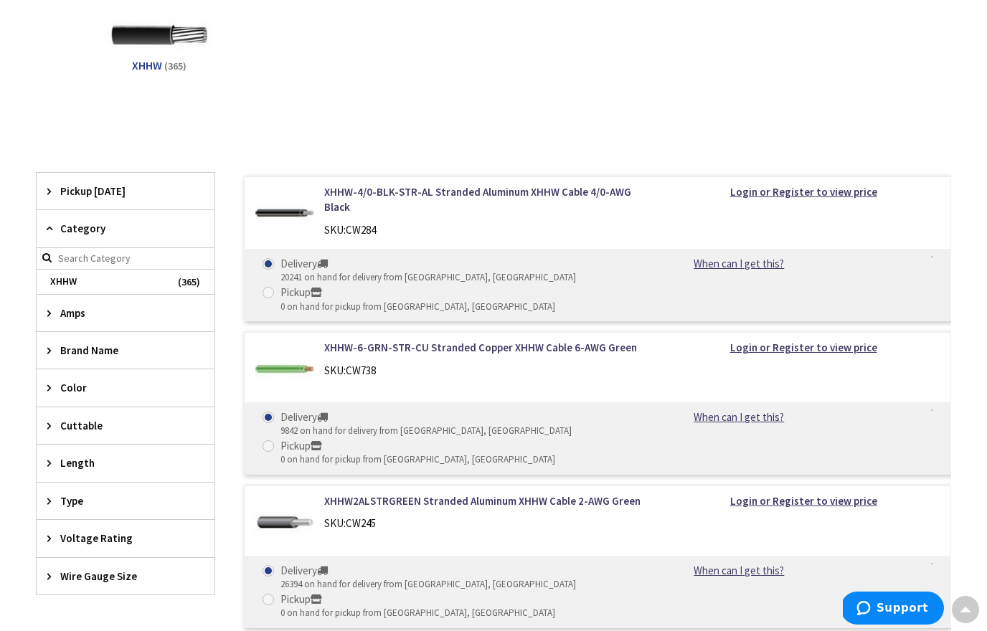
scroll to position [291, 0]
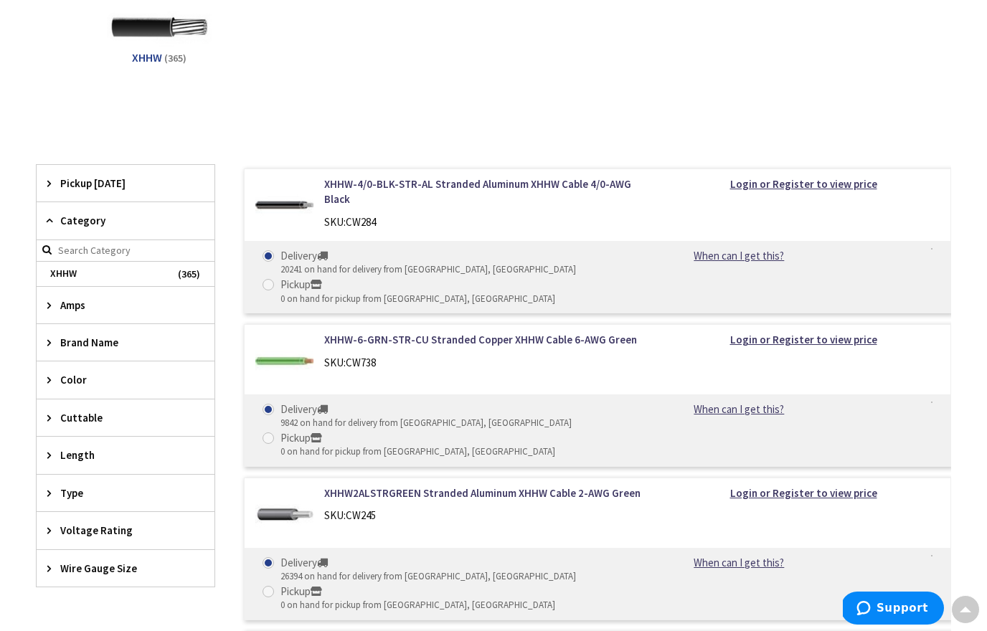
click at [113, 489] on span "Type" at bounding box center [118, 493] width 117 height 15
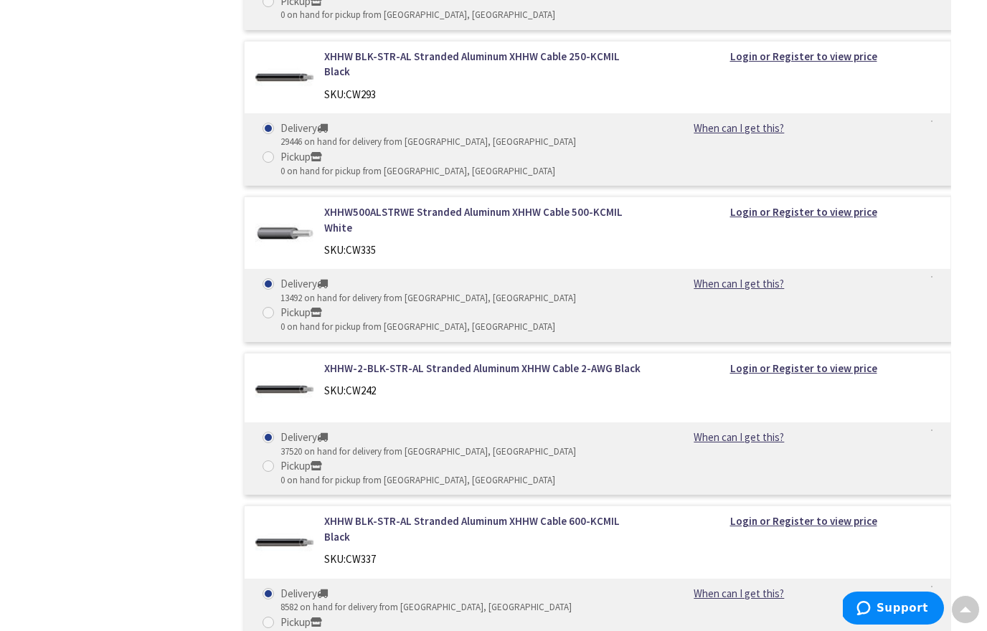
scroll to position [0, 0]
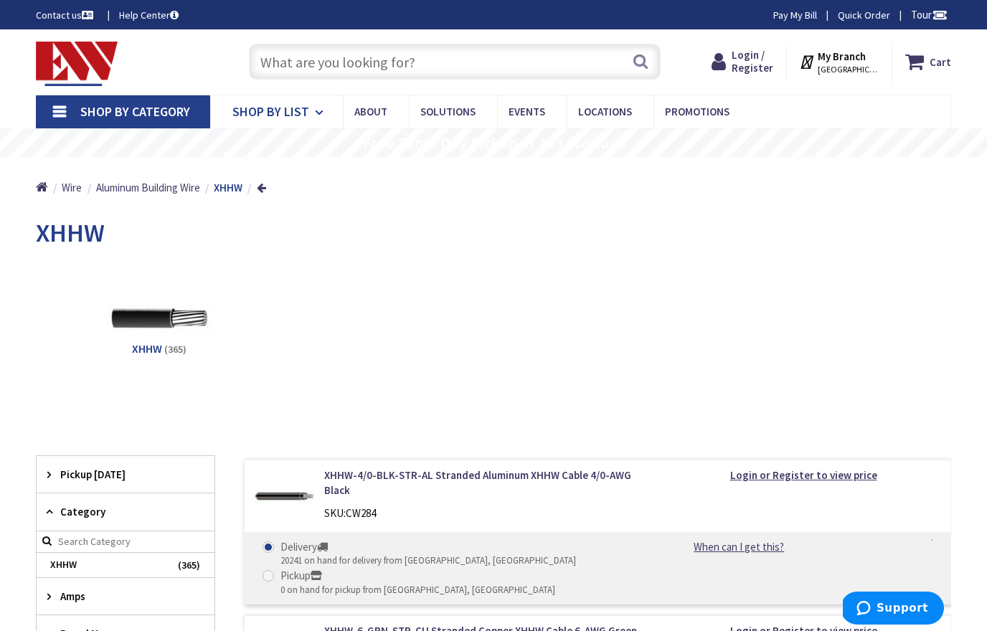
click at [311, 113] on link "Shop By List" at bounding box center [276, 111] width 133 height 33
click at [300, 110] on span "Shop By List" at bounding box center [270, 111] width 77 height 17
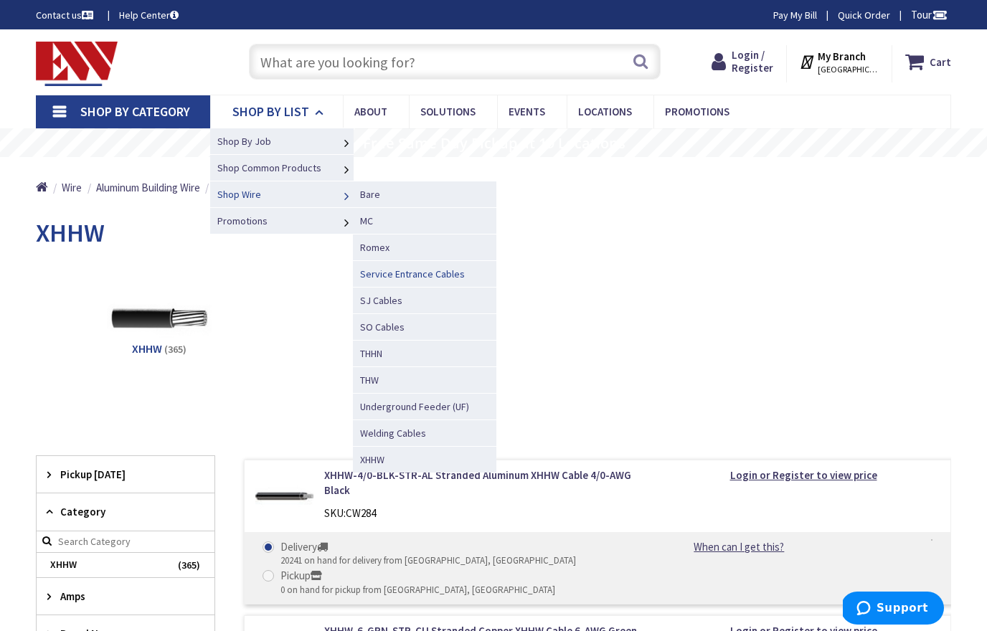
click at [387, 274] on span "Service Entrance Cables" at bounding box center [412, 274] width 105 height 13
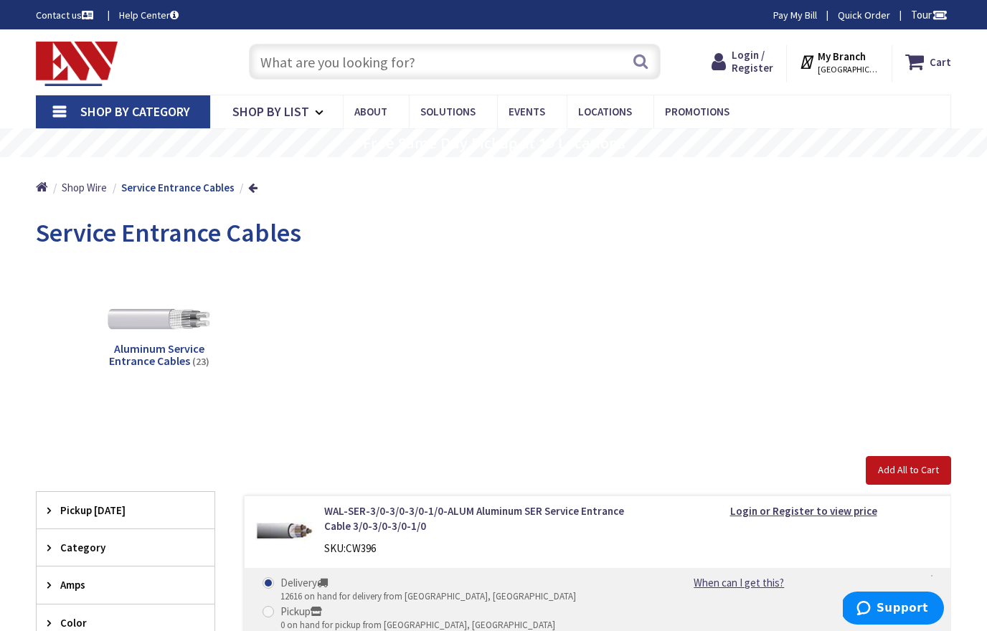
click at [159, 361] on span "Aluminum Service Entrance Cables" at bounding box center [156, 355] width 95 height 27
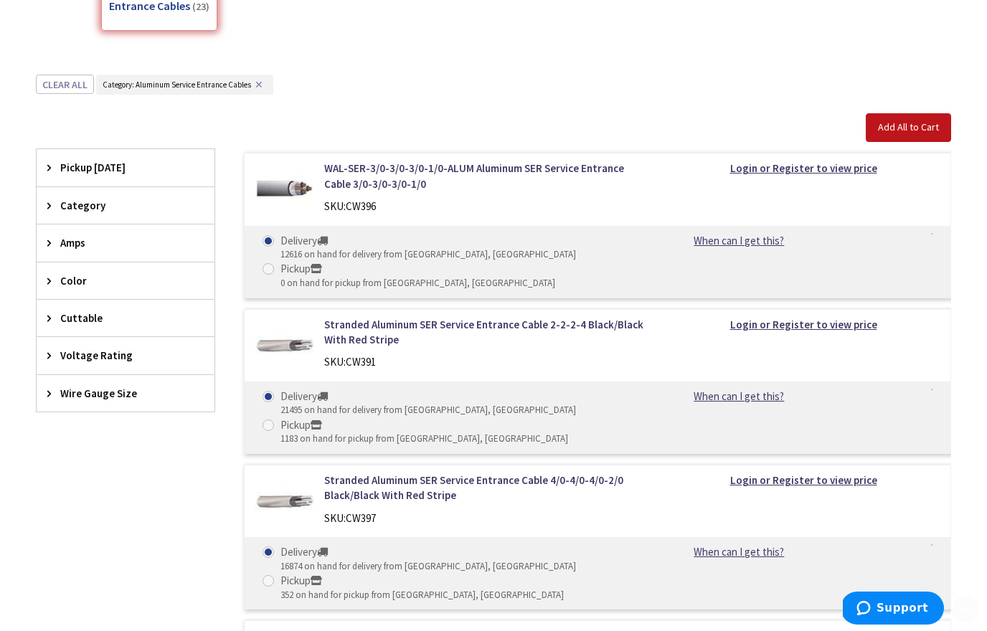
scroll to position [428, 0]
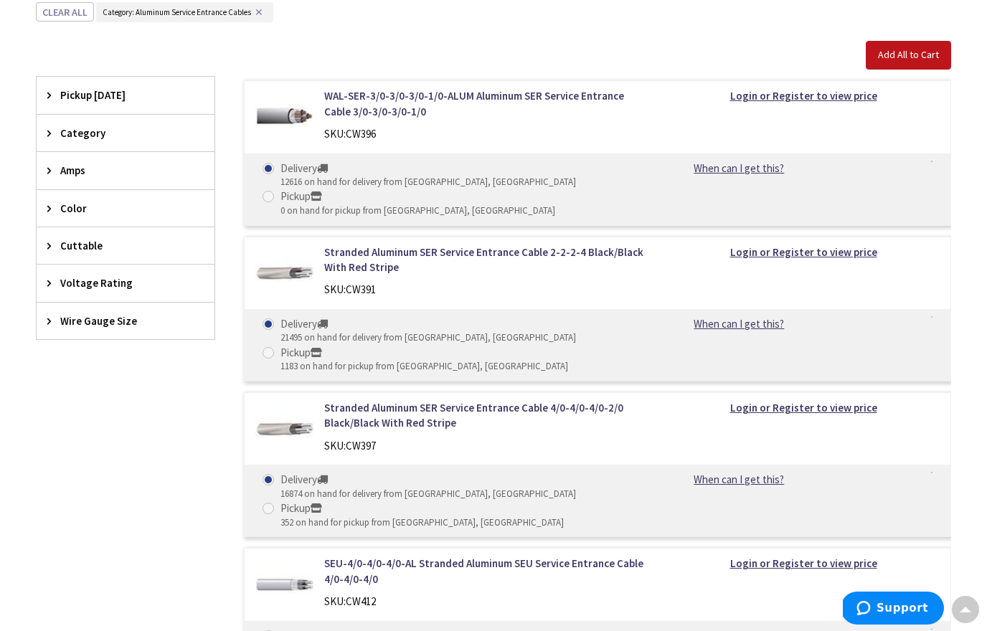
click at [72, 177] on div "Amps" at bounding box center [126, 170] width 178 height 37
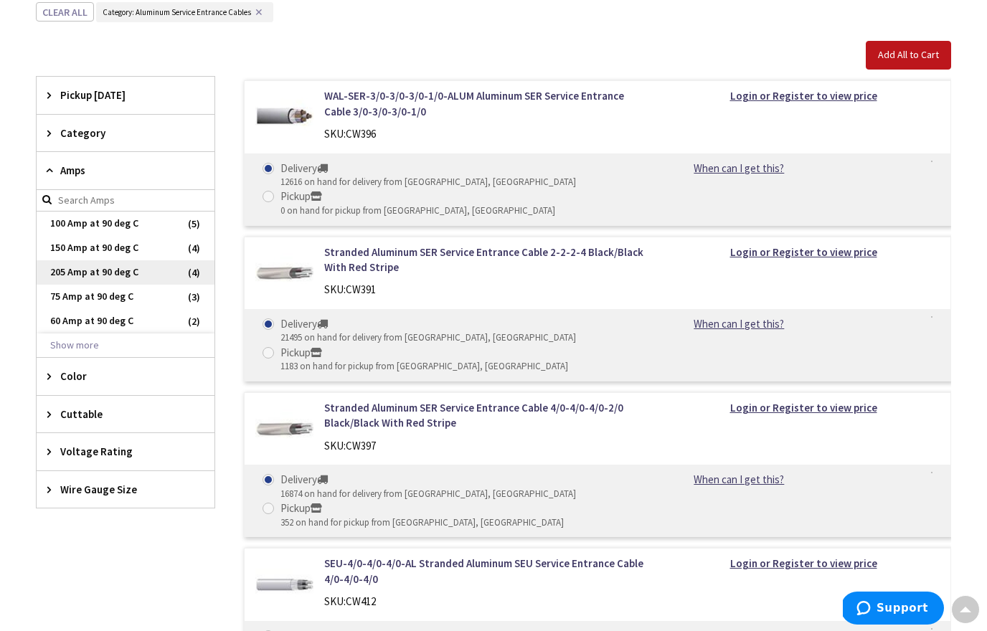
click at [92, 268] on span "205 Amp at 90 deg C" at bounding box center [126, 272] width 178 height 24
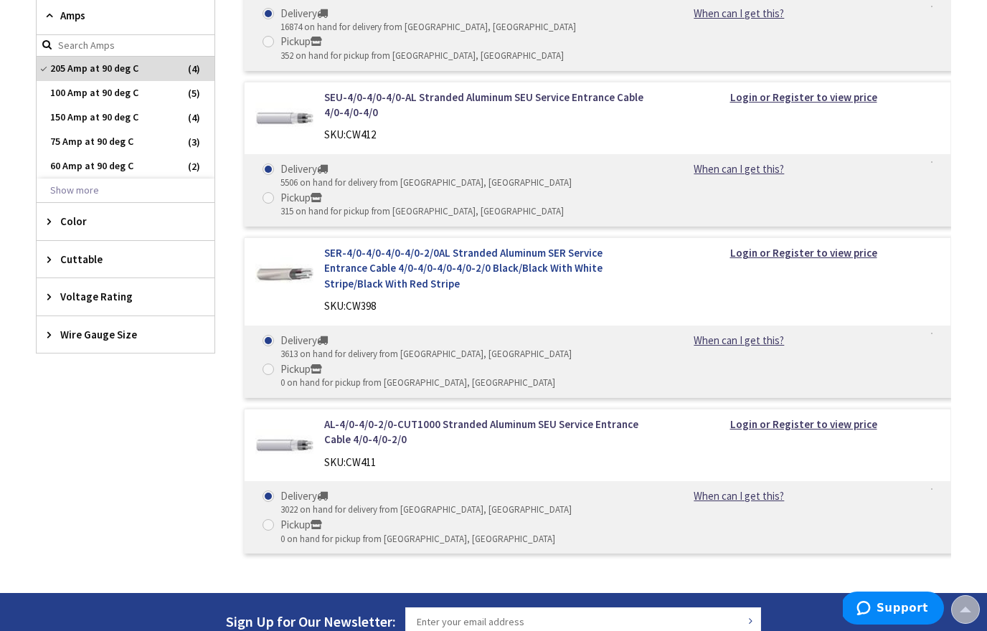
scroll to position [584, 0]
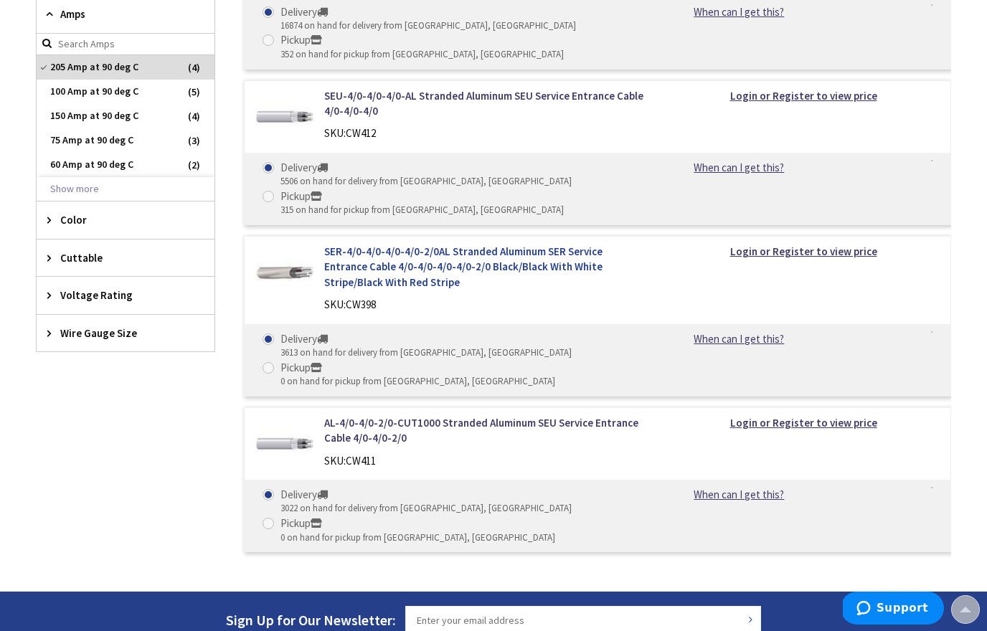
click at [331, 256] on link "SER-4/0-4/0-4/0-4/0-2/0AL Stranded Aluminum SER Service Entrance Cable 4/0-4/0-…" at bounding box center [484, 267] width 321 height 46
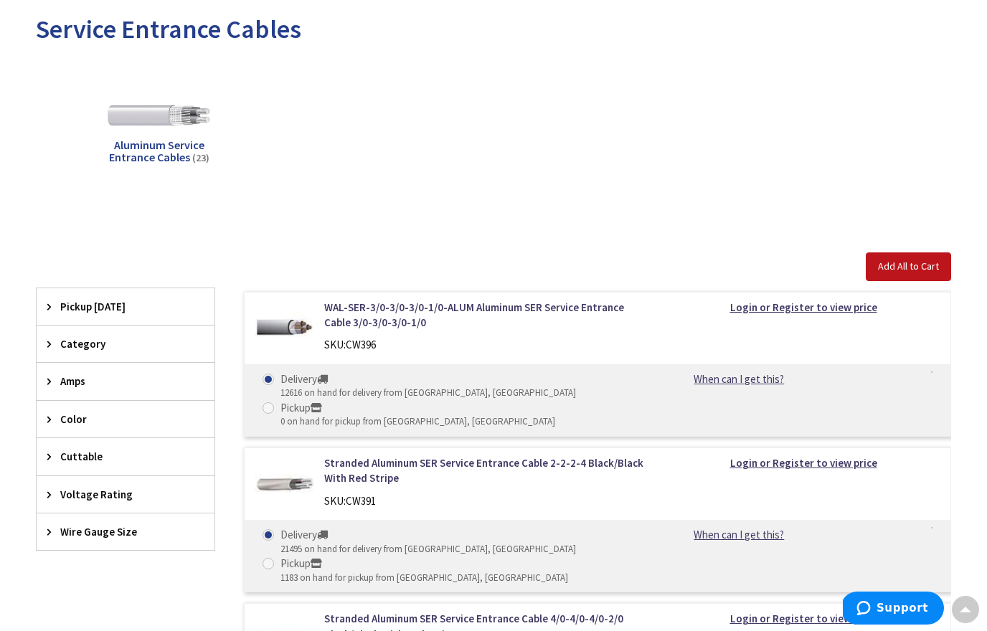
scroll to position [222, 0]
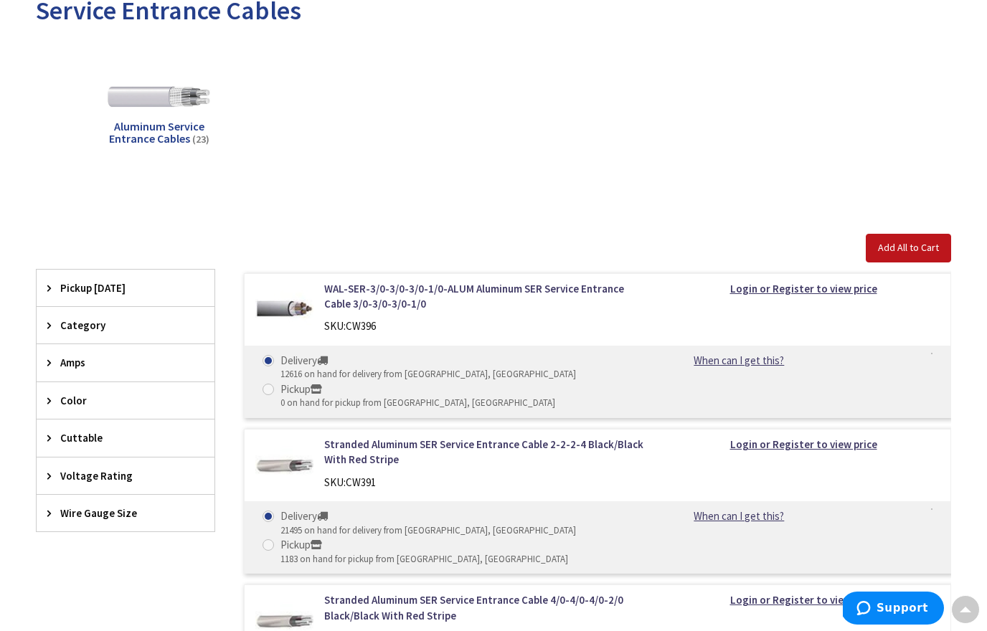
click at [83, 324] on span "Category" at bounding box center [118, 325] width 117 height 15
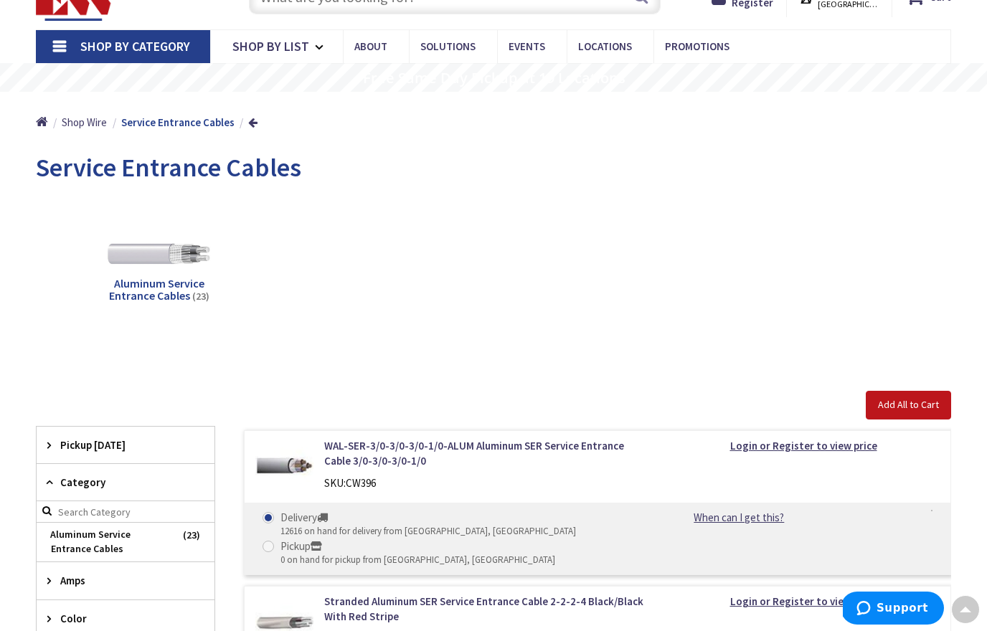
scroll to position [0, 0]
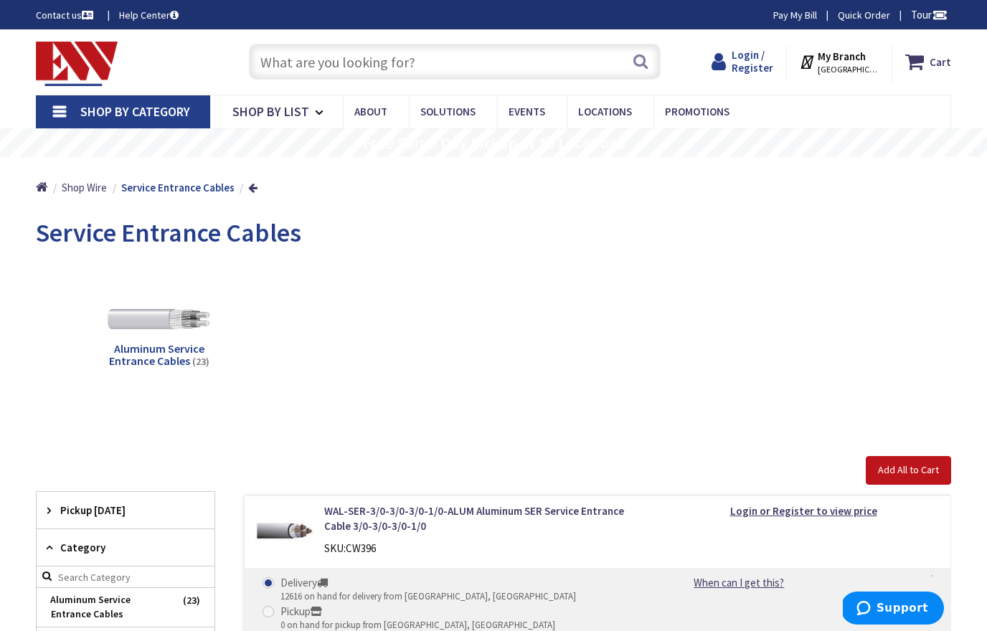
click at [761, 62] on span "Login / Register" at bounding box center [753, 61] width 42 height 27
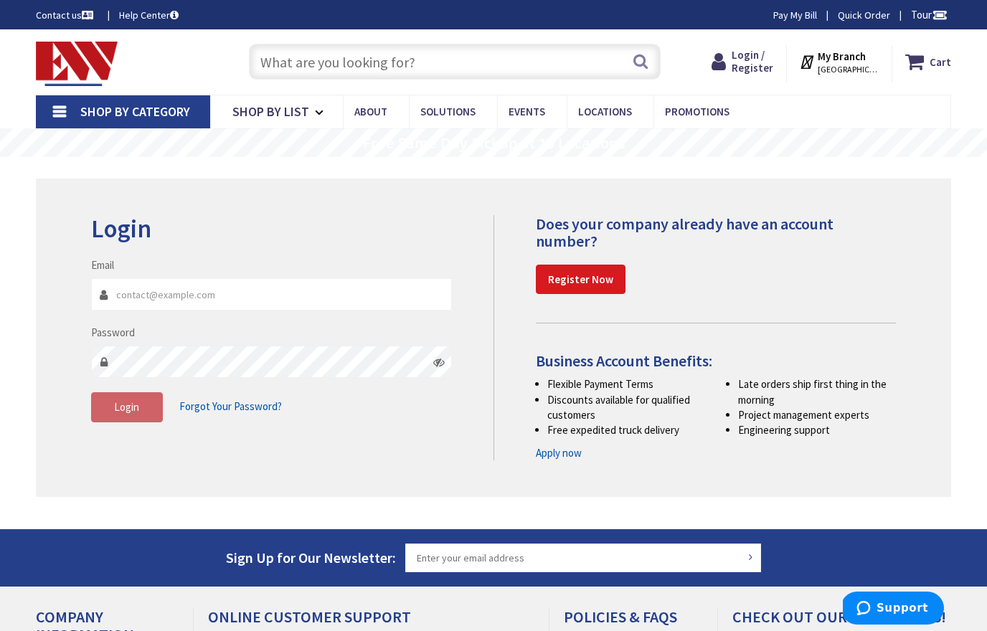
click at [595, 276] on strong "Register Now" at bounding box center [580, 280] width 65 height 14
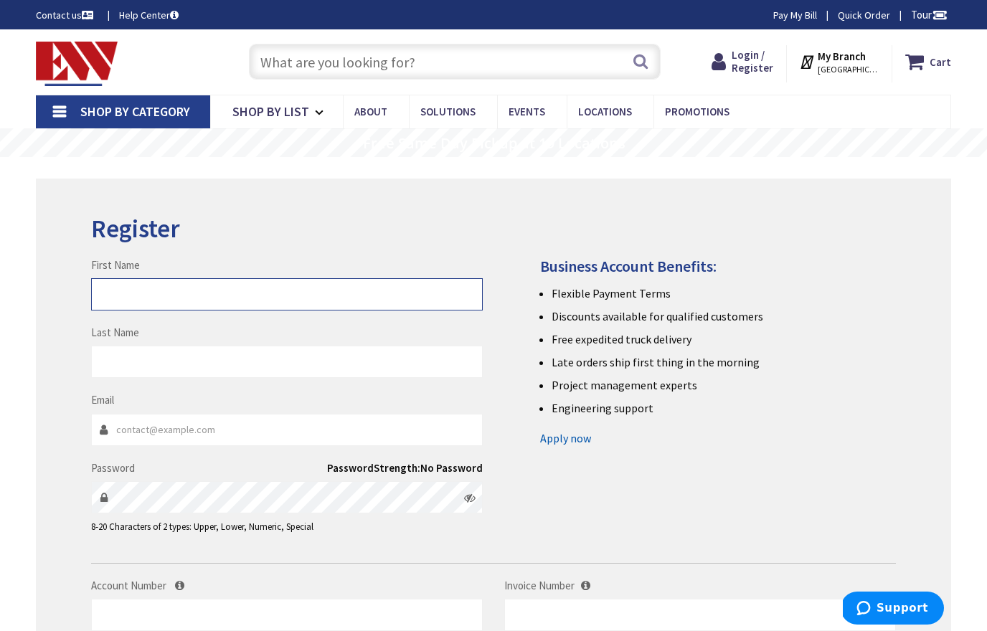
click at [237, 301] on input "First Name" at bounding box center [287, 294] width 392 height 32
type input "Adrian"
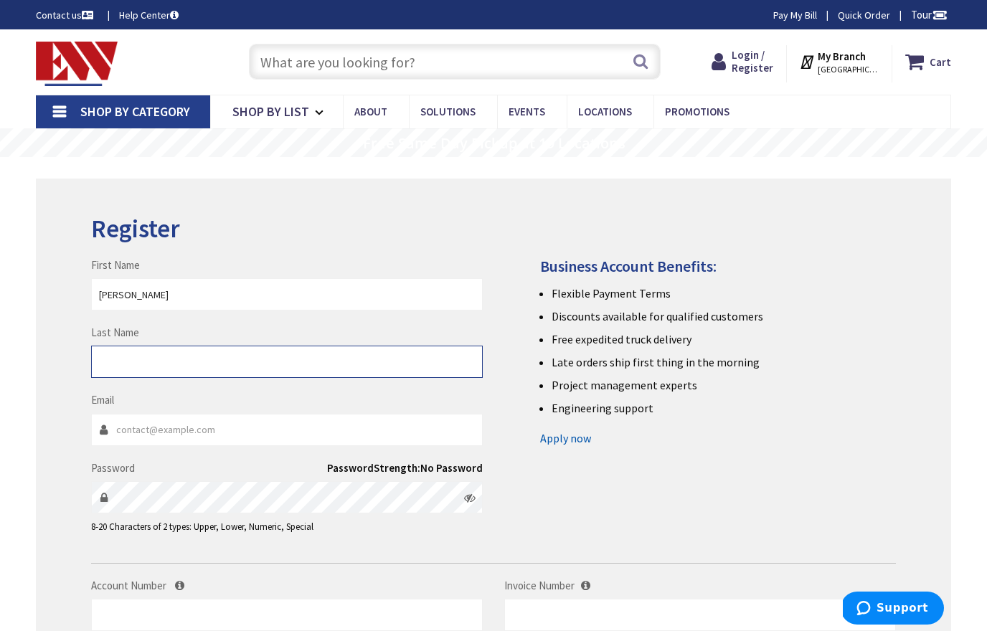
click at [186, 358] on input "Last Name" at bounding box center [287, 362] width 392 height 32
type input "Amidi"
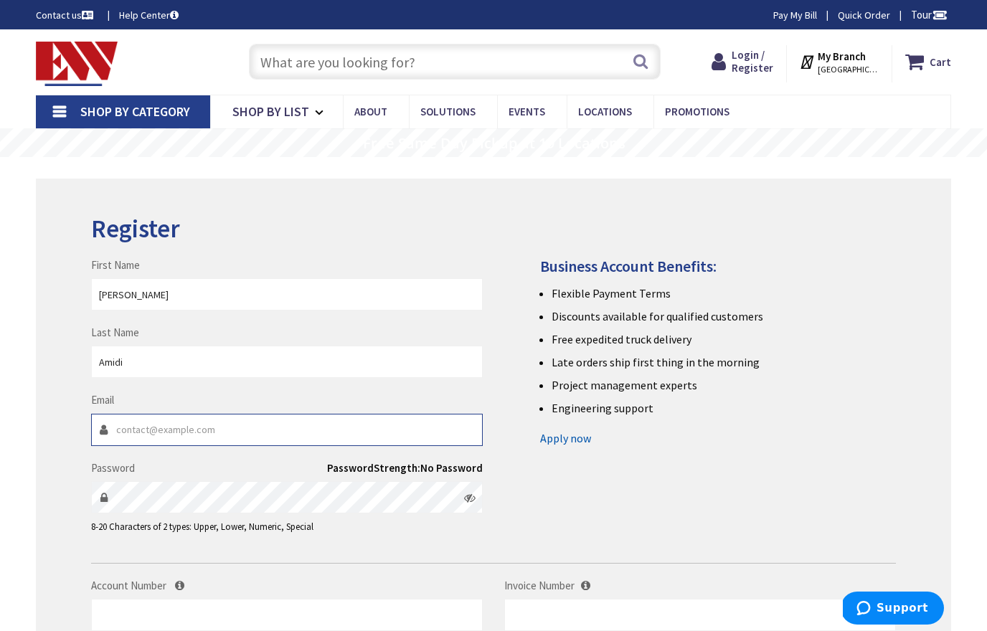
click at [174, 428] on input "Email" at bounding box center [287, 430] width 392 height 32
type input "adria.wiring.inc@gmail.com"
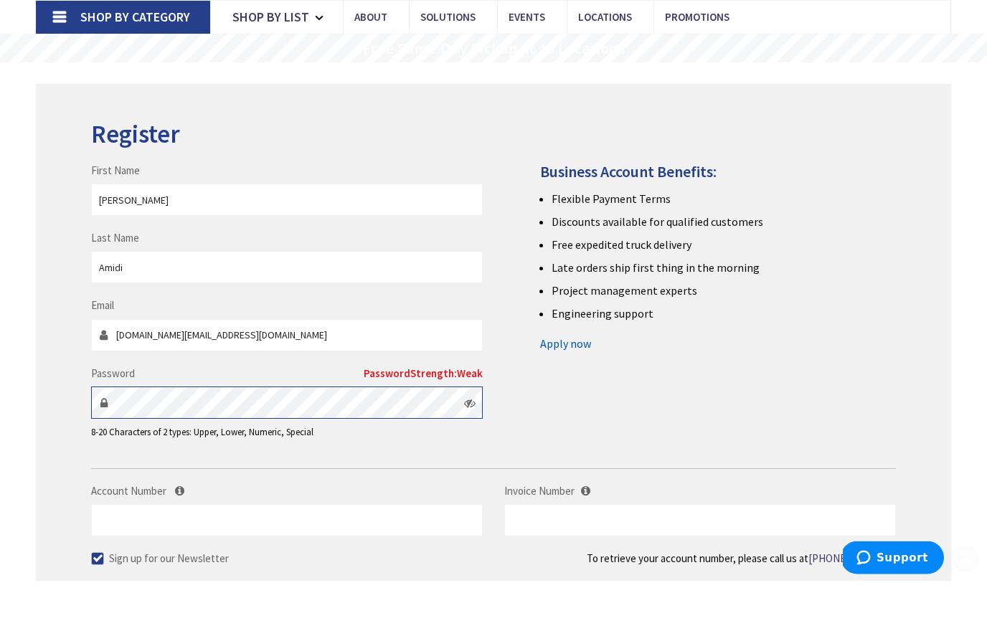
scroll to position [46, 0]
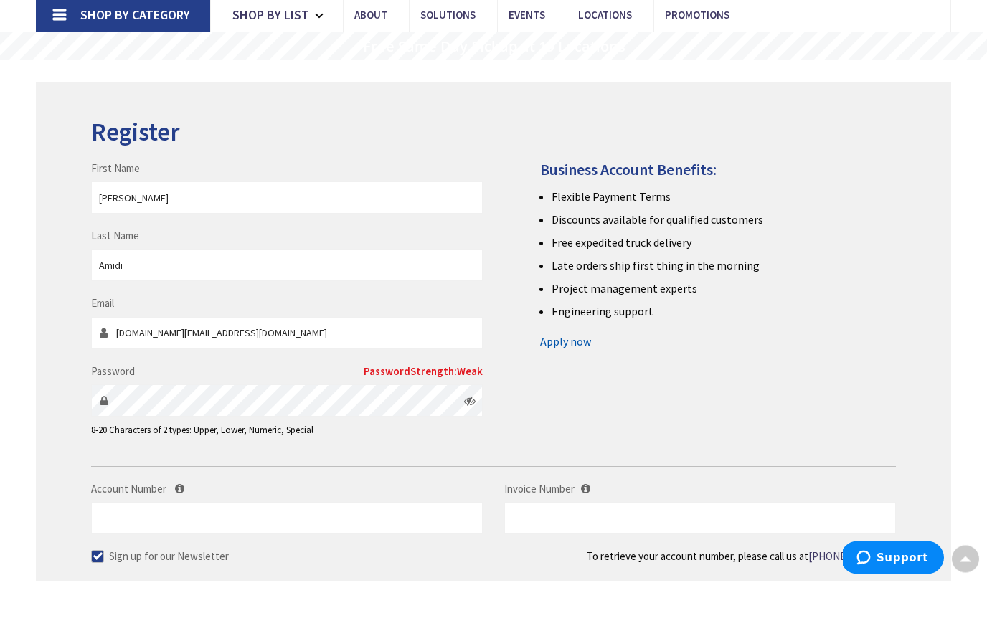
click at [469, 446] on icon at bounding box center [469, 451] width 11 height 11
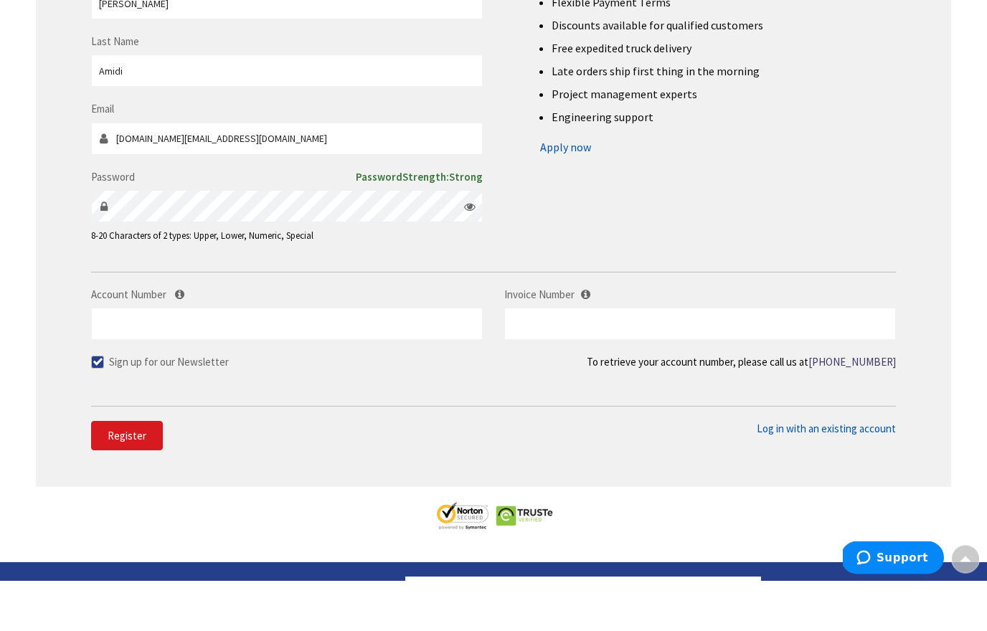
scroll to position [291, 0]
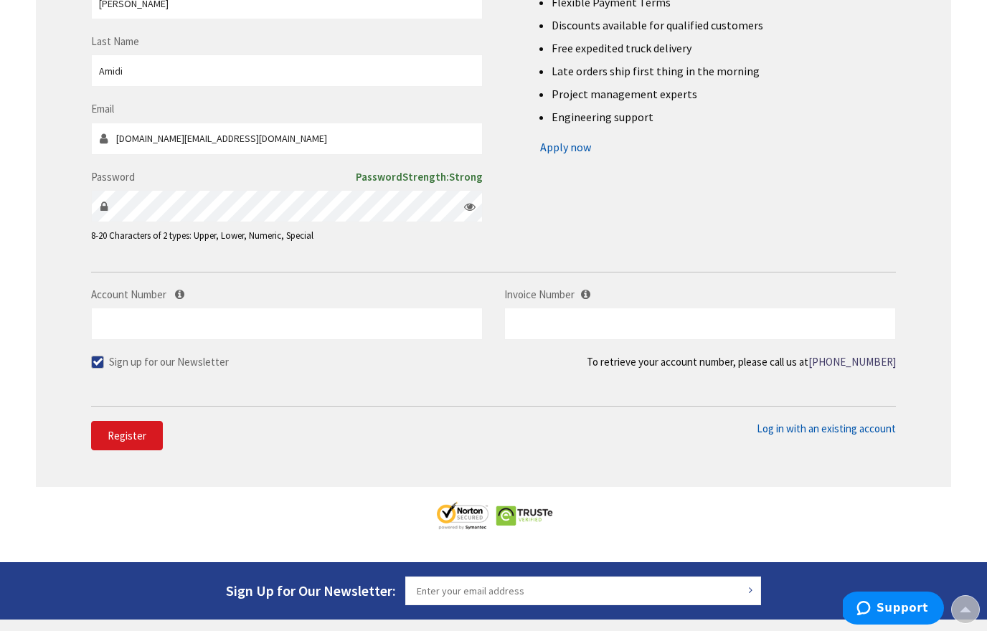
click at [141, 434] on span "Register" at bounding box center [127, 436] width 39 height 14
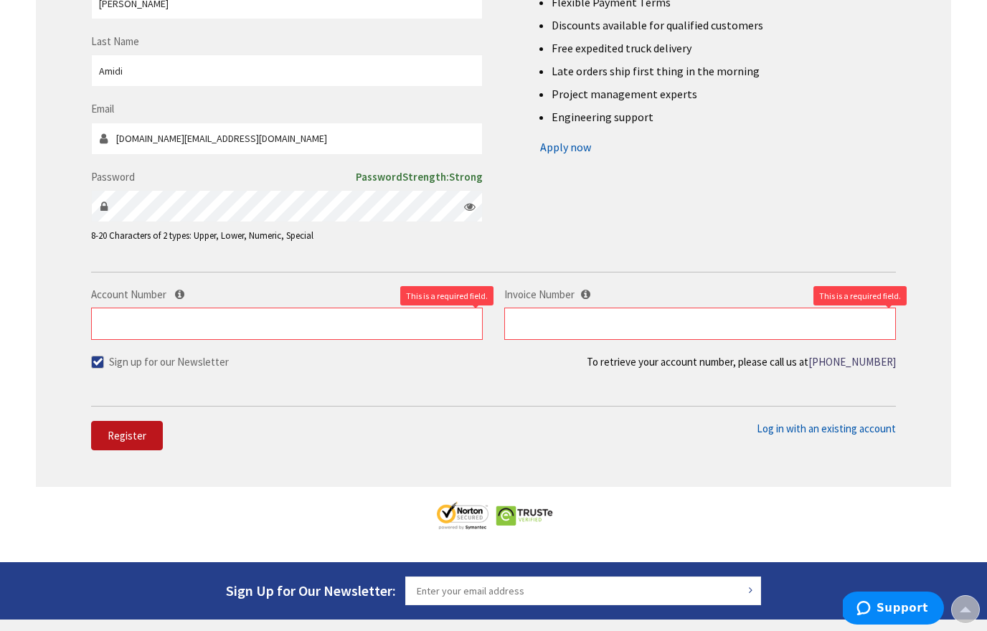
click at [99, 363] on span at bounding box center [97, 362] width 13 height 13
click at [99, 363] on input "Sign up for our Newsletter" at bounding box center [99, 361] width 9 height 9
checkbox input "false"
click at [119, 436] on span "Register" at bounding box center [127, 436] width 39 height 14
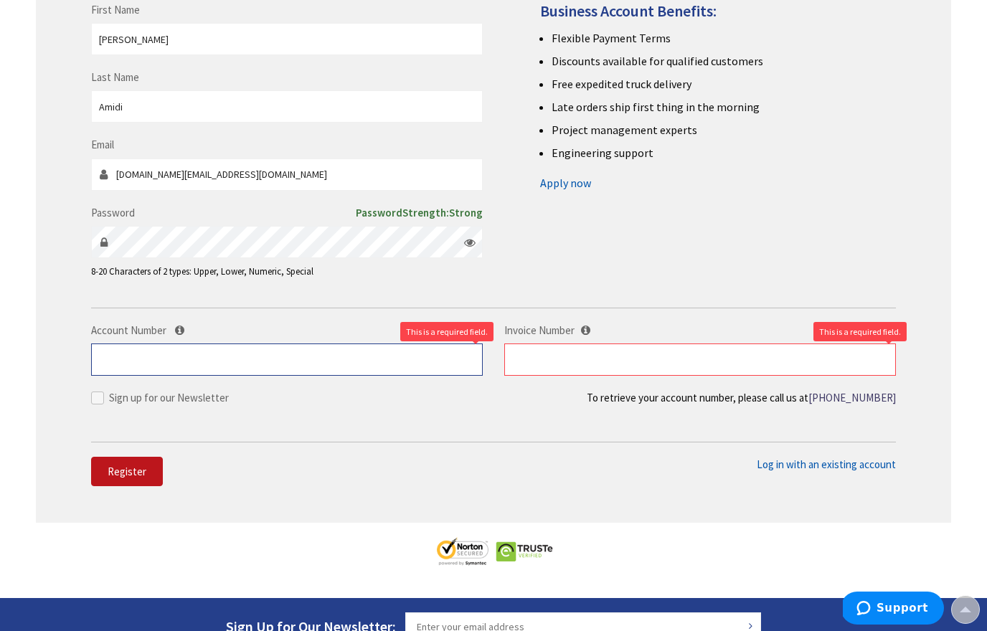
scroll to position [0, 0]
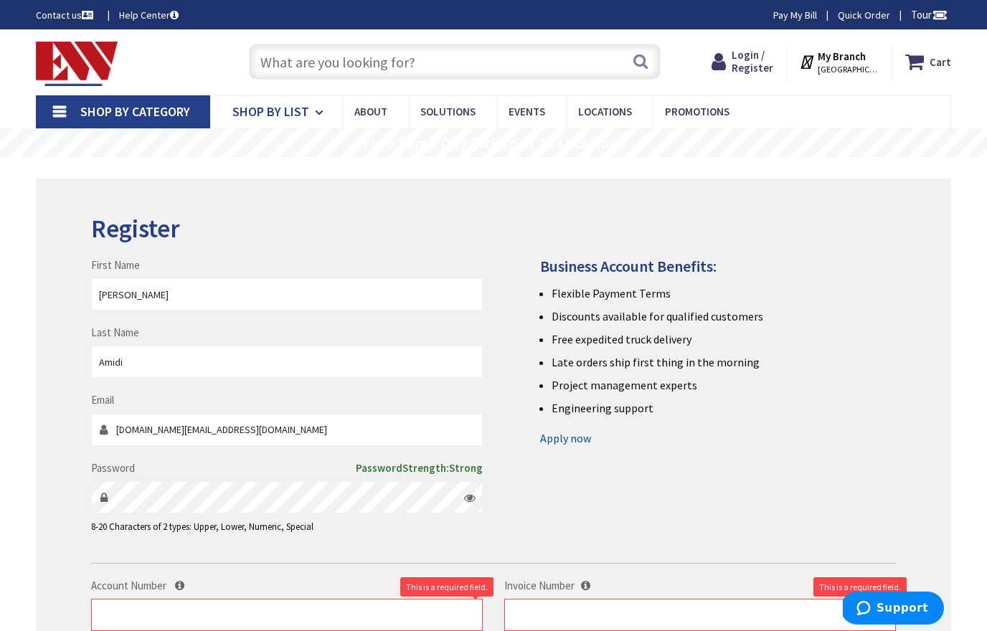
click at [302, 114] on span "Shop By List" at bounding box center [270, 111] width 77 height 17
click at [603, 110] on span "Locations" at bounding box center [605, 112] width 54 height 14
click at [684, 113] on span "Promotions" at bounding box center [697, 112] width 65 height 14
click at [161, 116] on span "Shop By Category" at bounding box center [135, 111] width 110 height 17
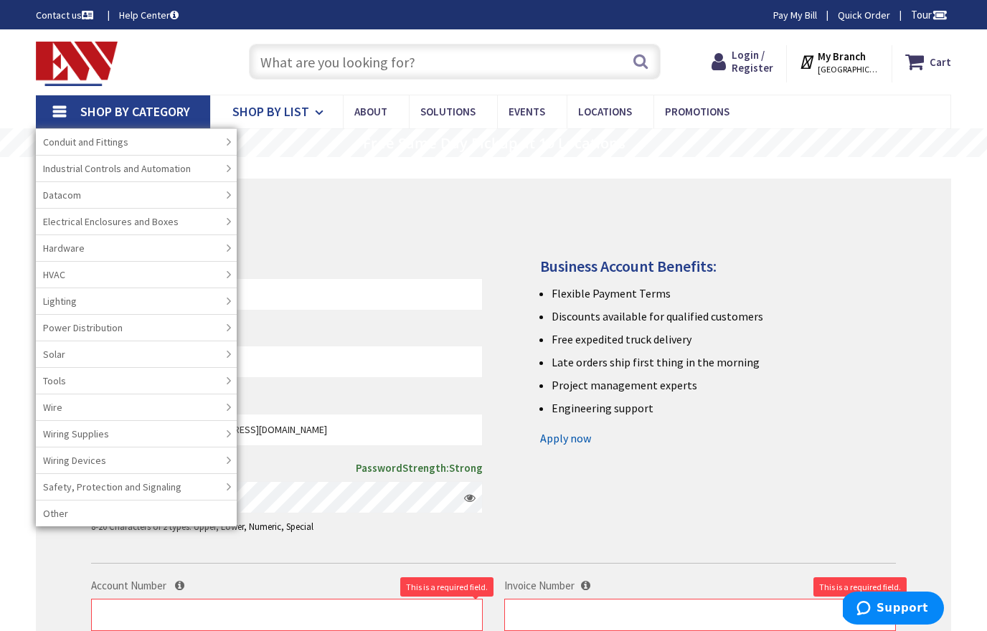
click at [278, 116] on span "Shop By List" at bounding box center [270, 111] width 77 height 17
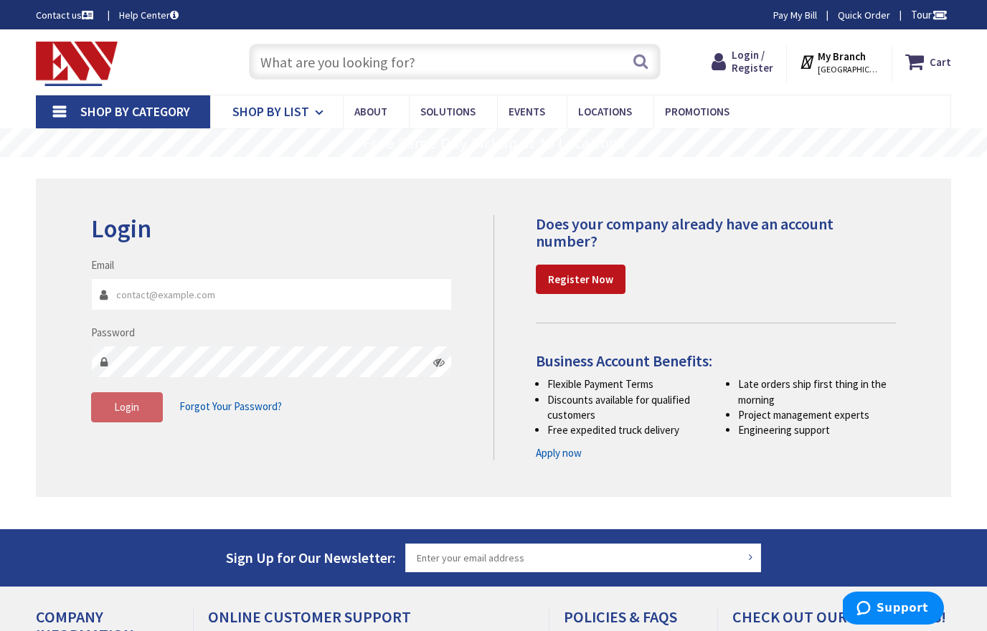
click at [311, 111] on link "Shop By List" at bounding box center [276, 111] width 133 height 33
click at [308, 112] on link "Shop By List" at bounding box center [276, 111] width 133 height 33
click at [321, 111] on icon at bounding box center [322, 113] width 14 height 32
